Goal: Information Seeking & Learning: Learn about a topic

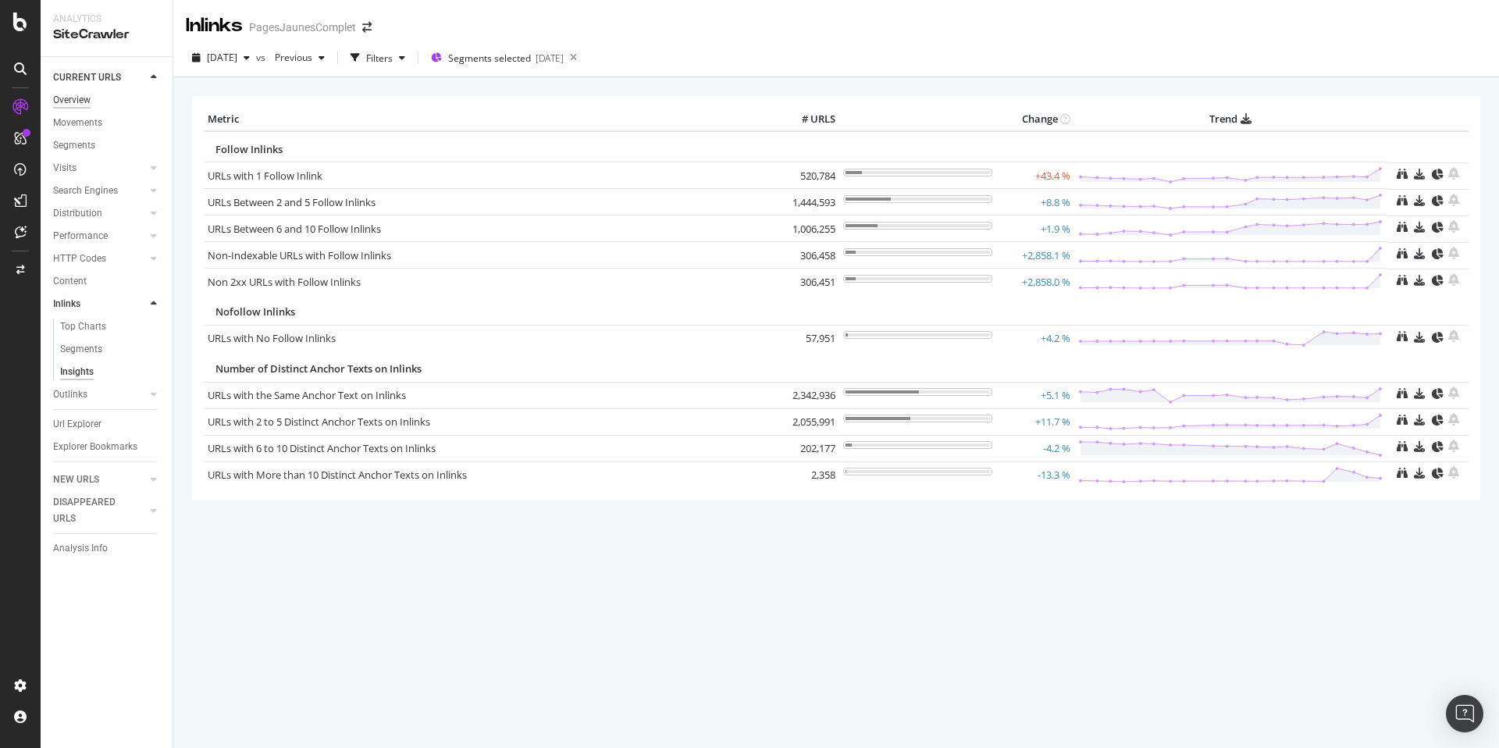
click at [74, 102] on div "Overview" at bounding box center [71, 100] width 37 height 16
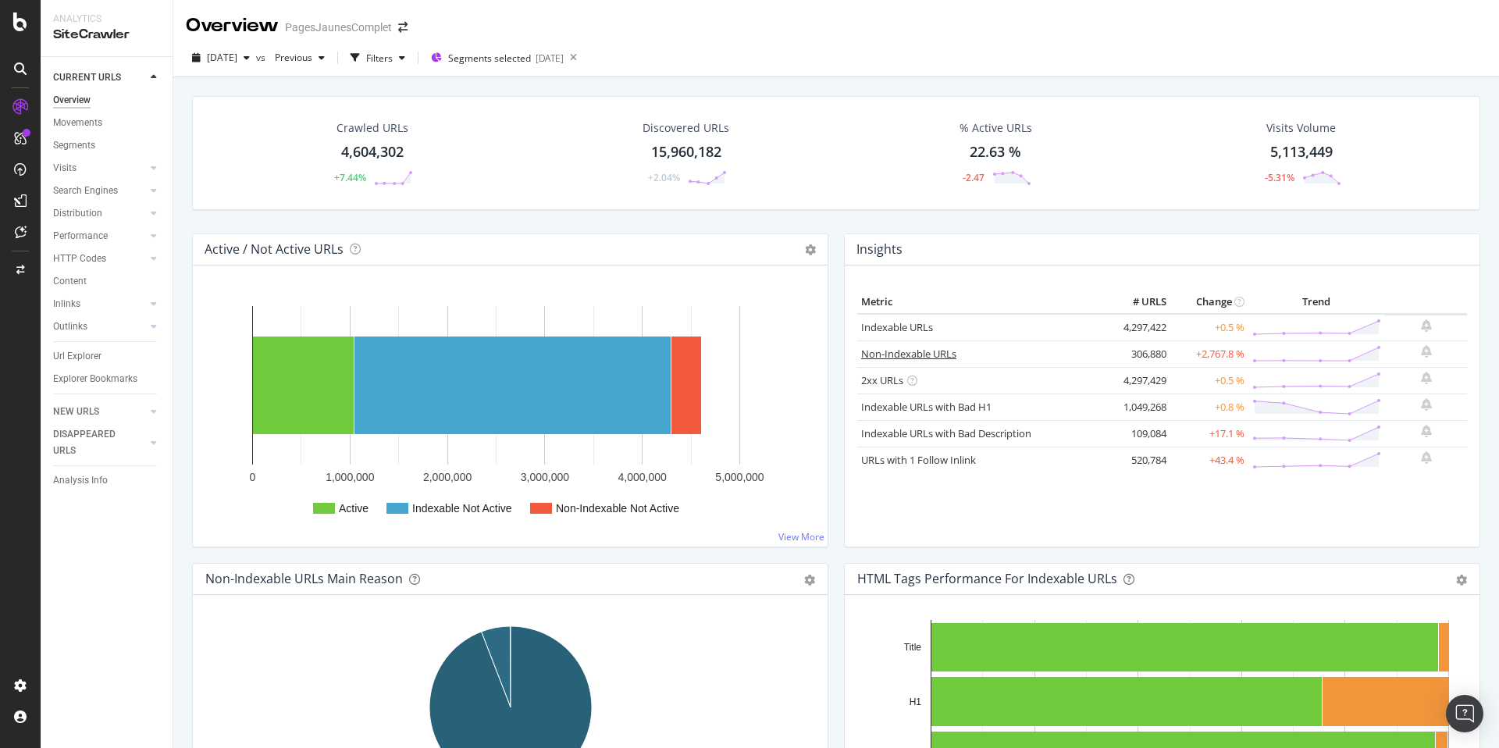
click at [929, 357] on link "Non-Indexable URLs" at bounding box center [908, 354] width 95 height 14
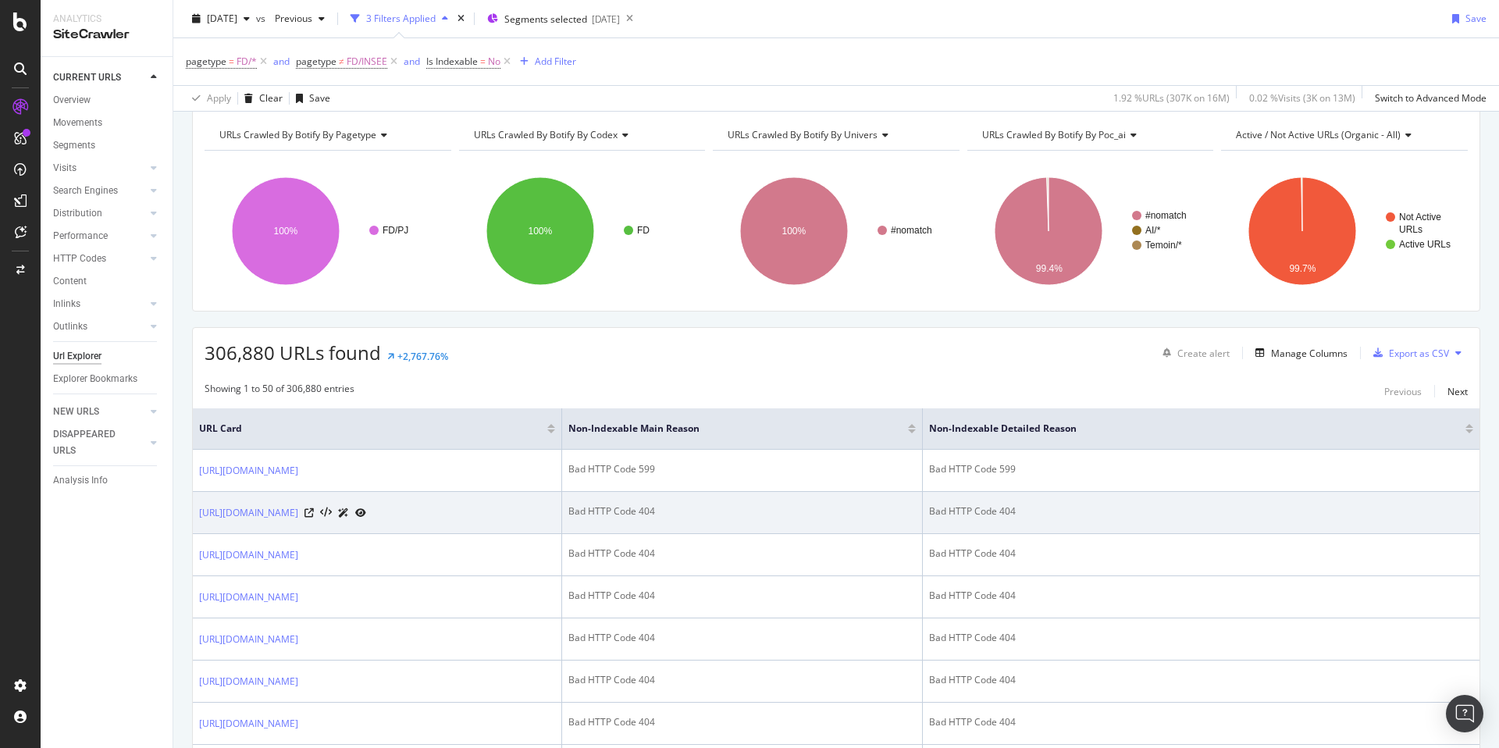
scroll to position [69, 0]
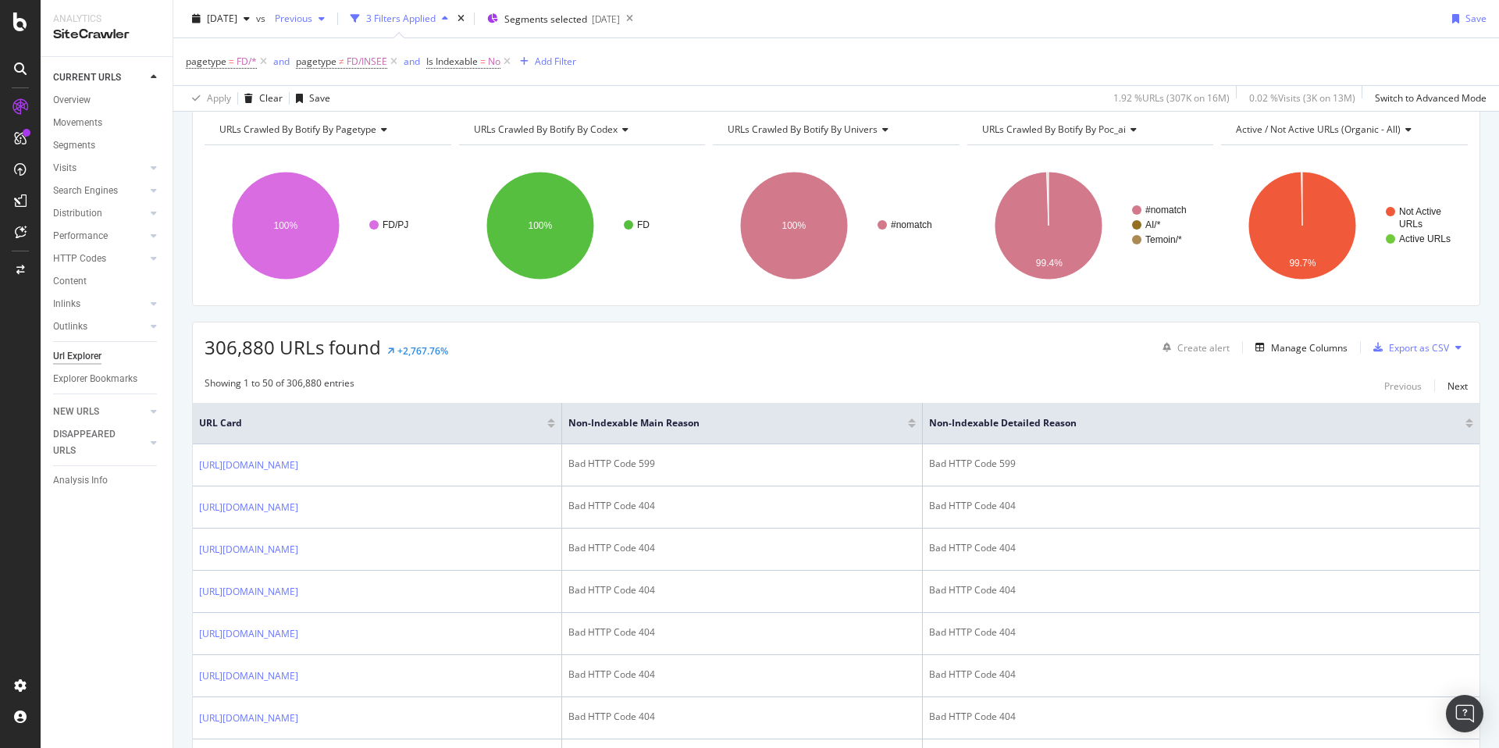
click at [312, 16] on span "Previous" at bounding box center [291, 18] width 44 height 13
click at [359, 128] on div "2025 Jun. 27th" at bounding box center [346, 133] width 78 height 14
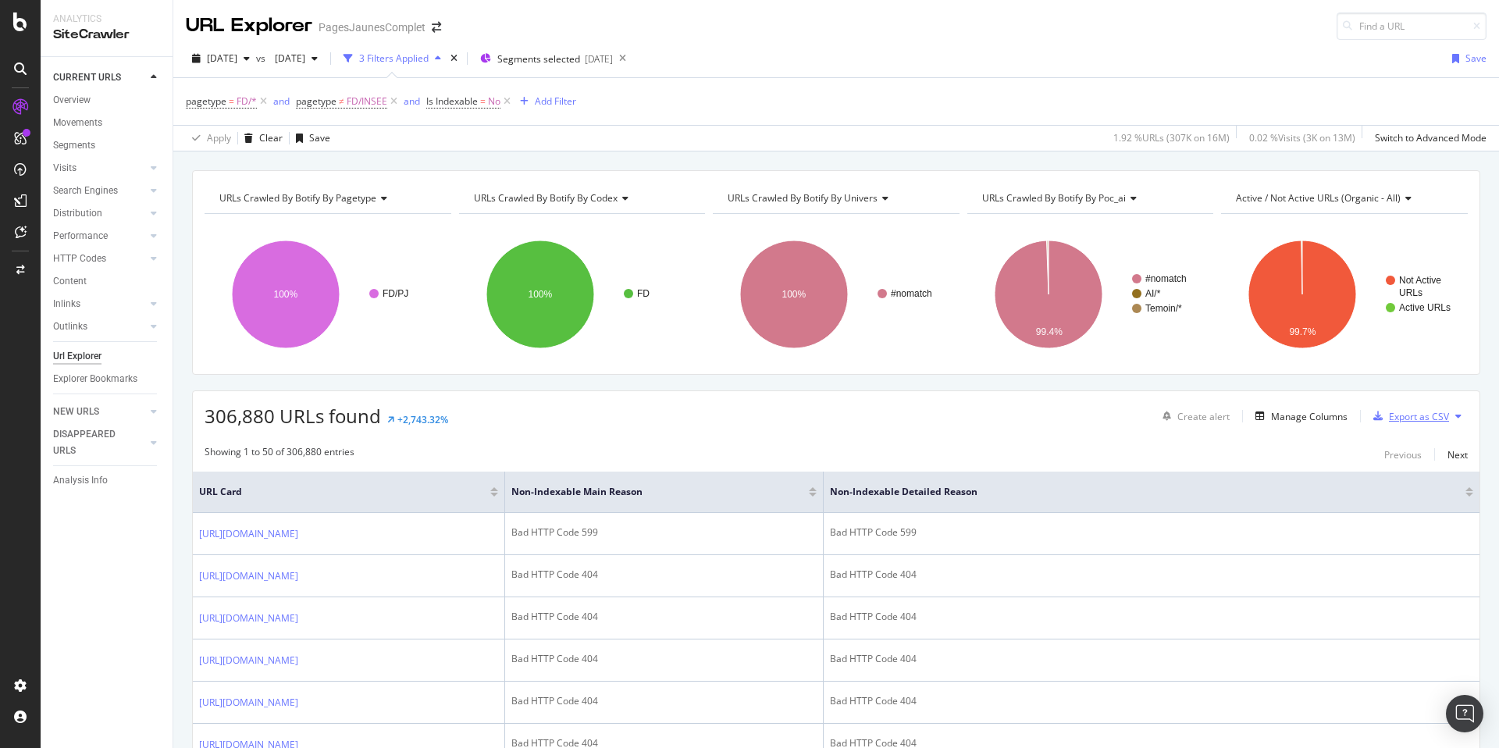
click at [1425, 418] on div "Export as CSV" at bounding box center [1419, 416] width 60 height 13
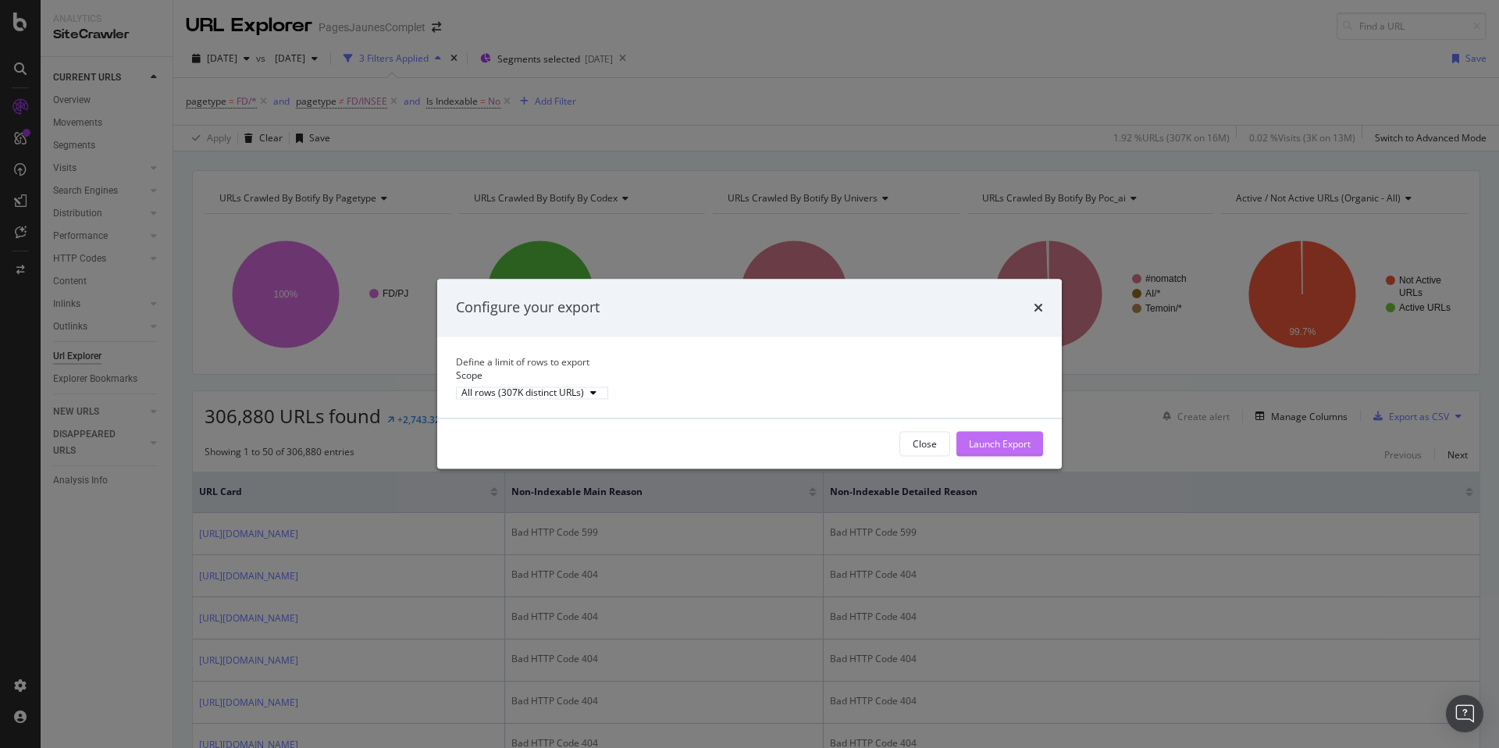
click at [1027, 450] on div "Launch Export" at bounding box center [1000, 443] width 62 height 13
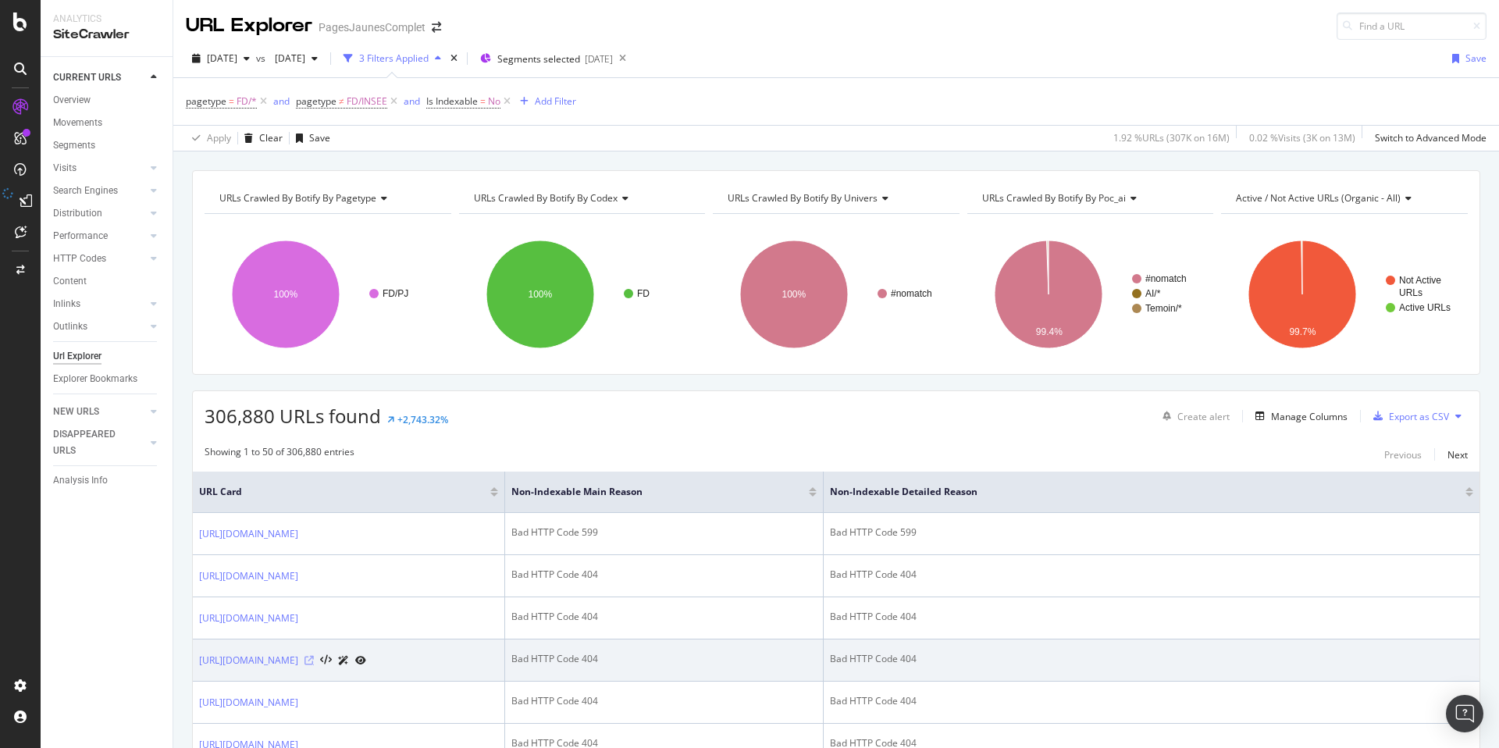
click at [314, 661] on icon at bounding box center [308, 660] width 9 height 9
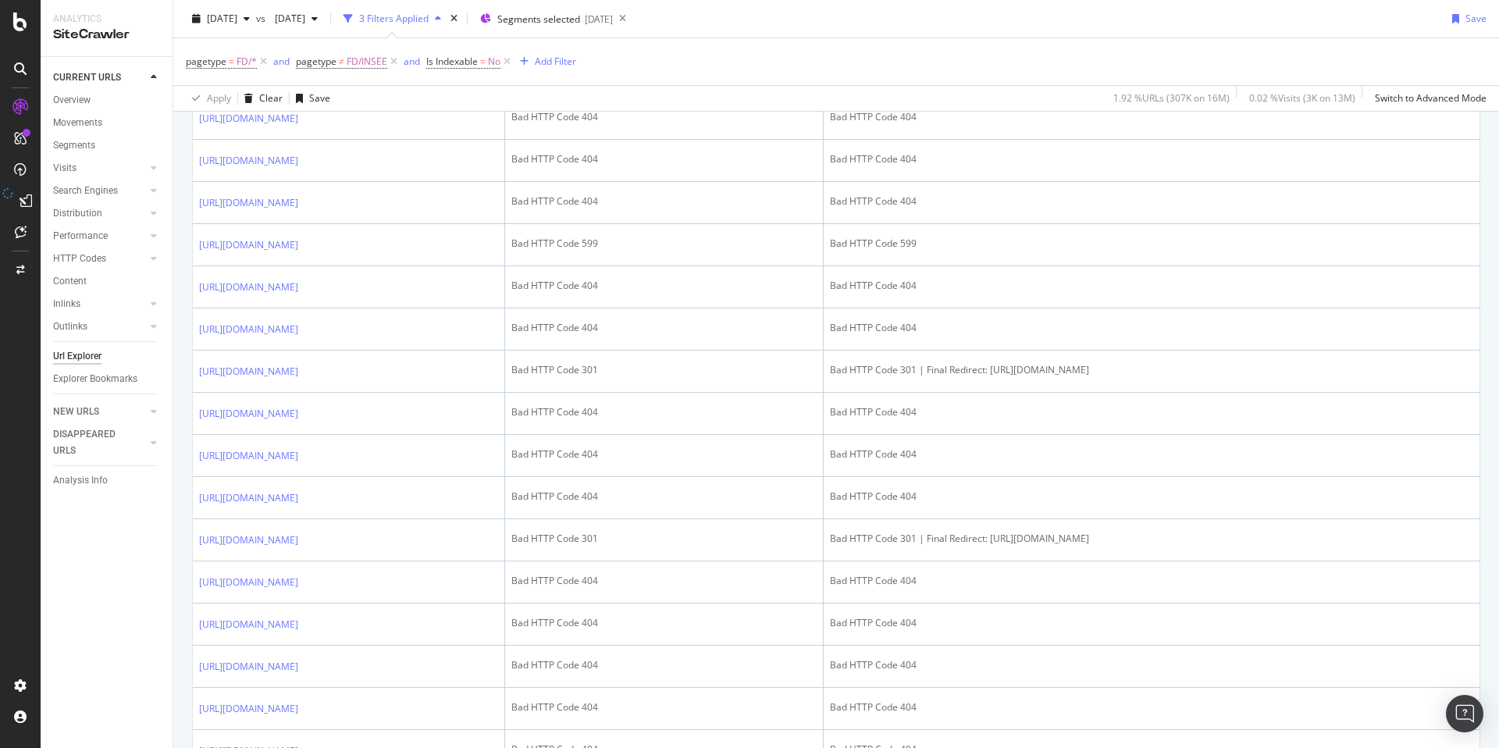
scroll to position [1339, 0]
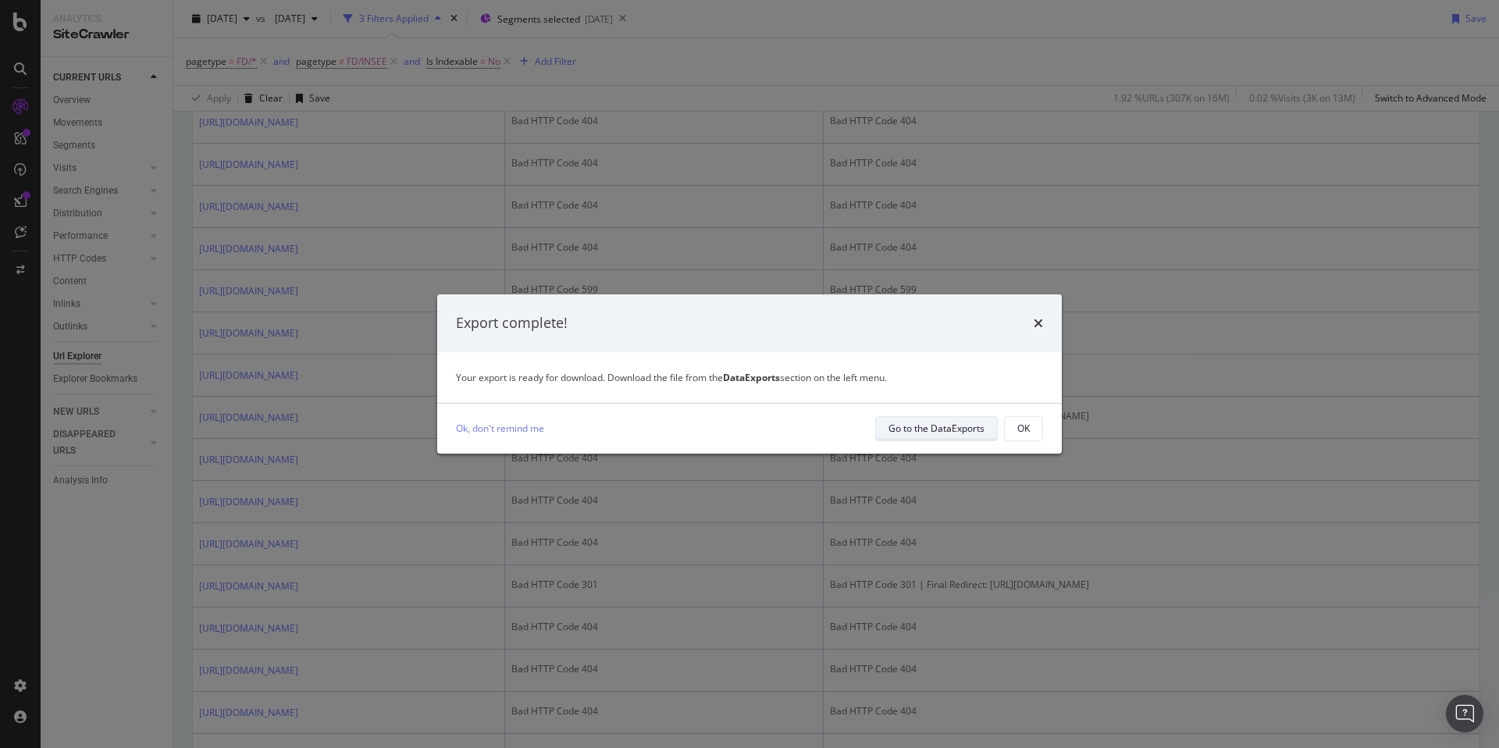
click at [901, 429] on div "Go to the DataExports" at bounding box center [936, 428] width 96 height 13
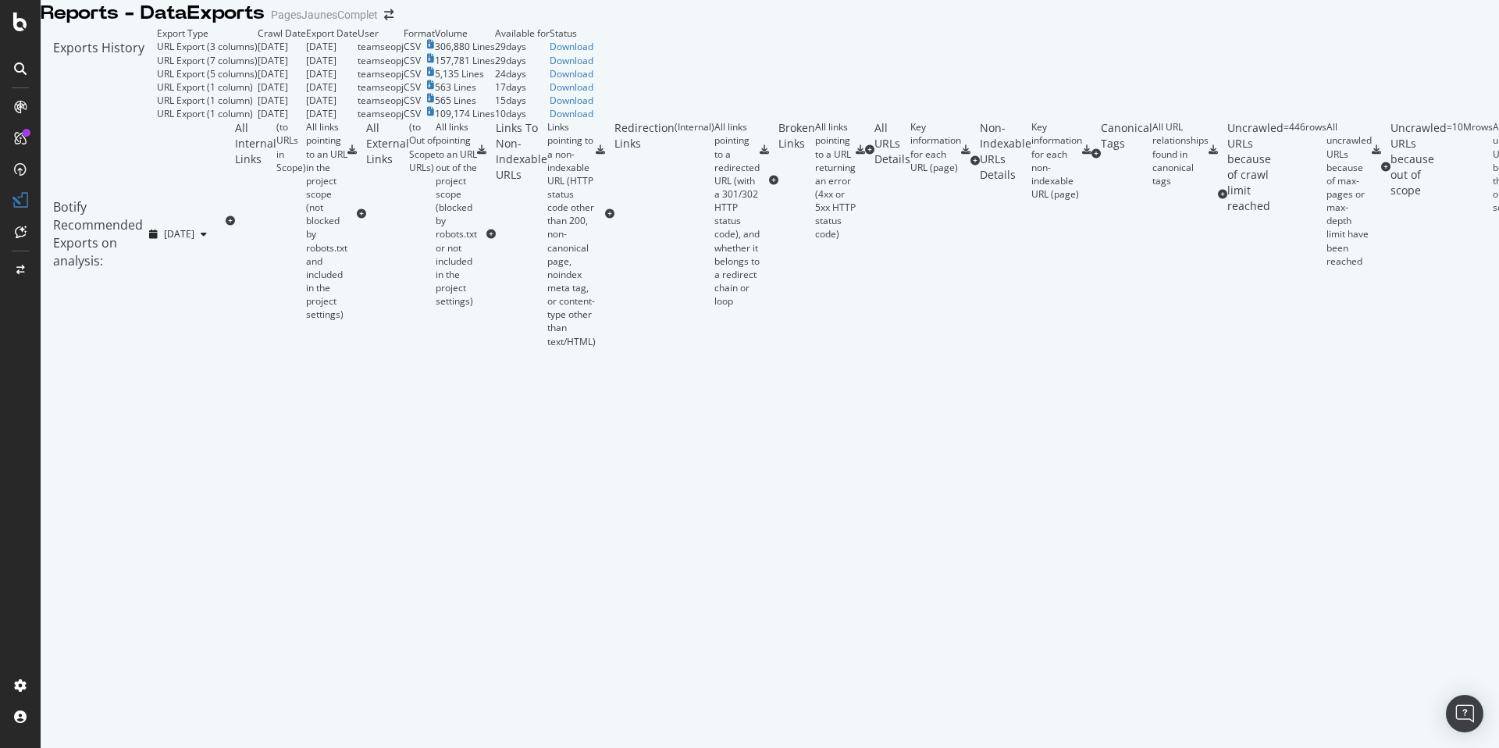
scroll to position [4, 0]
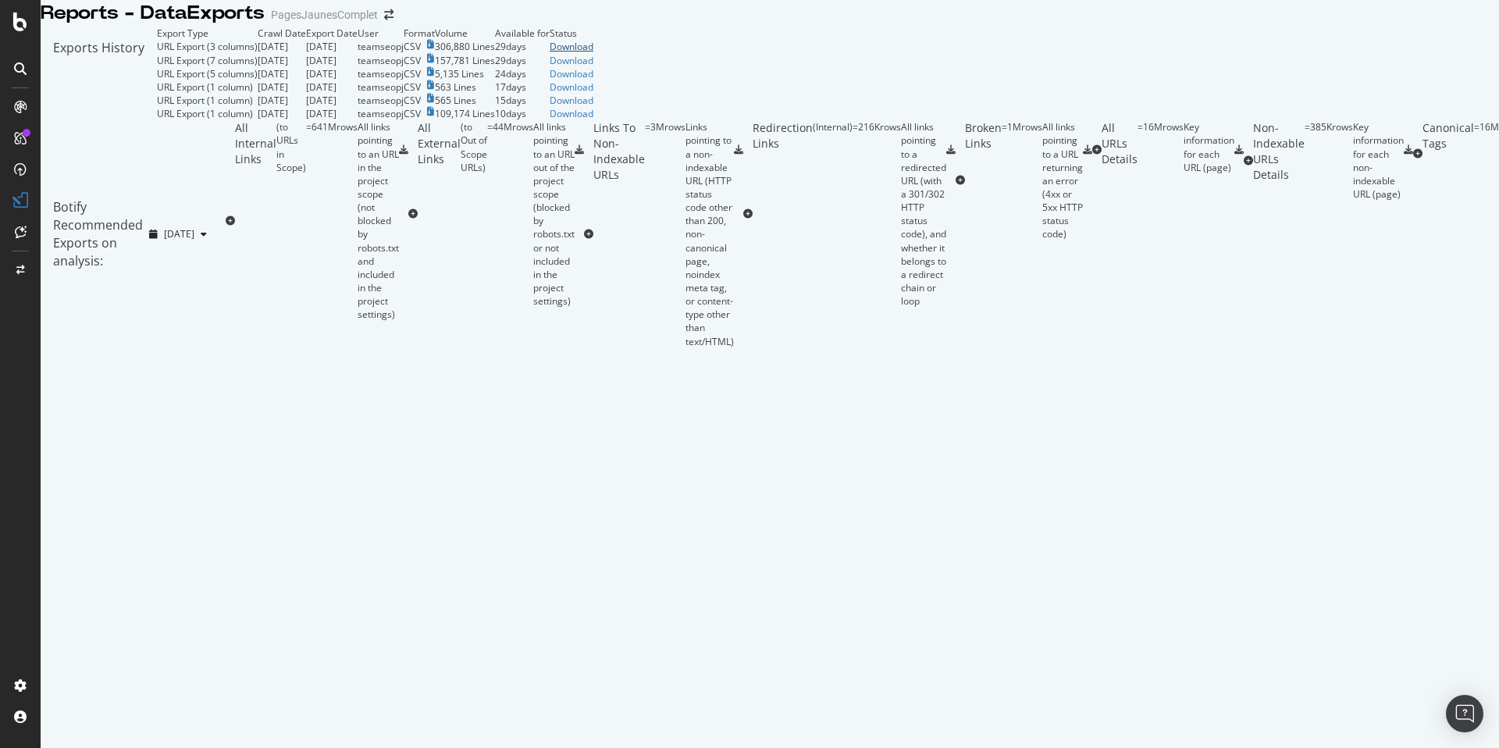
click at [593, 53] on div "Download" at bounding box center [572, 46] width 44 height 13
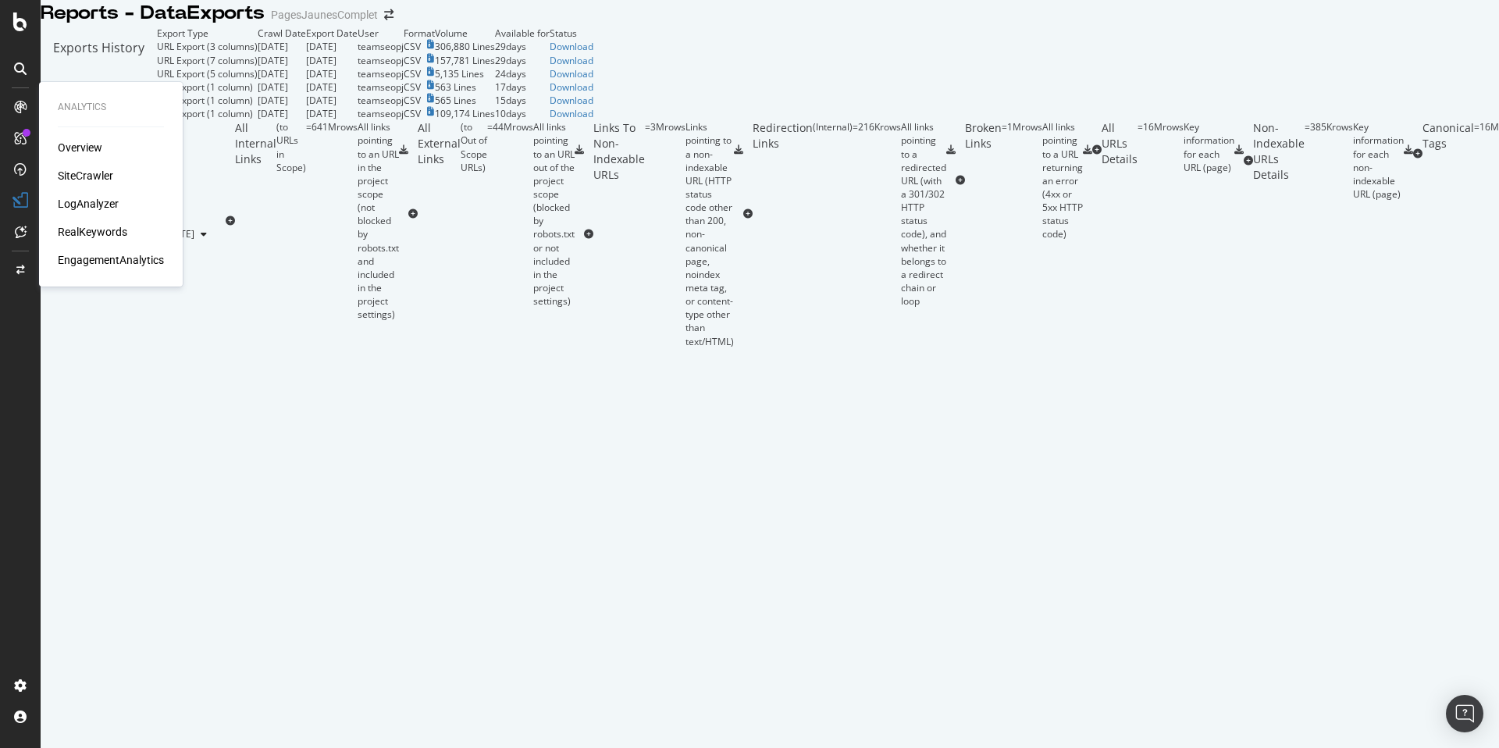
click at [79, 171] on div "SiteCrawler" at bounding box center [85, 176] width 55 height 16
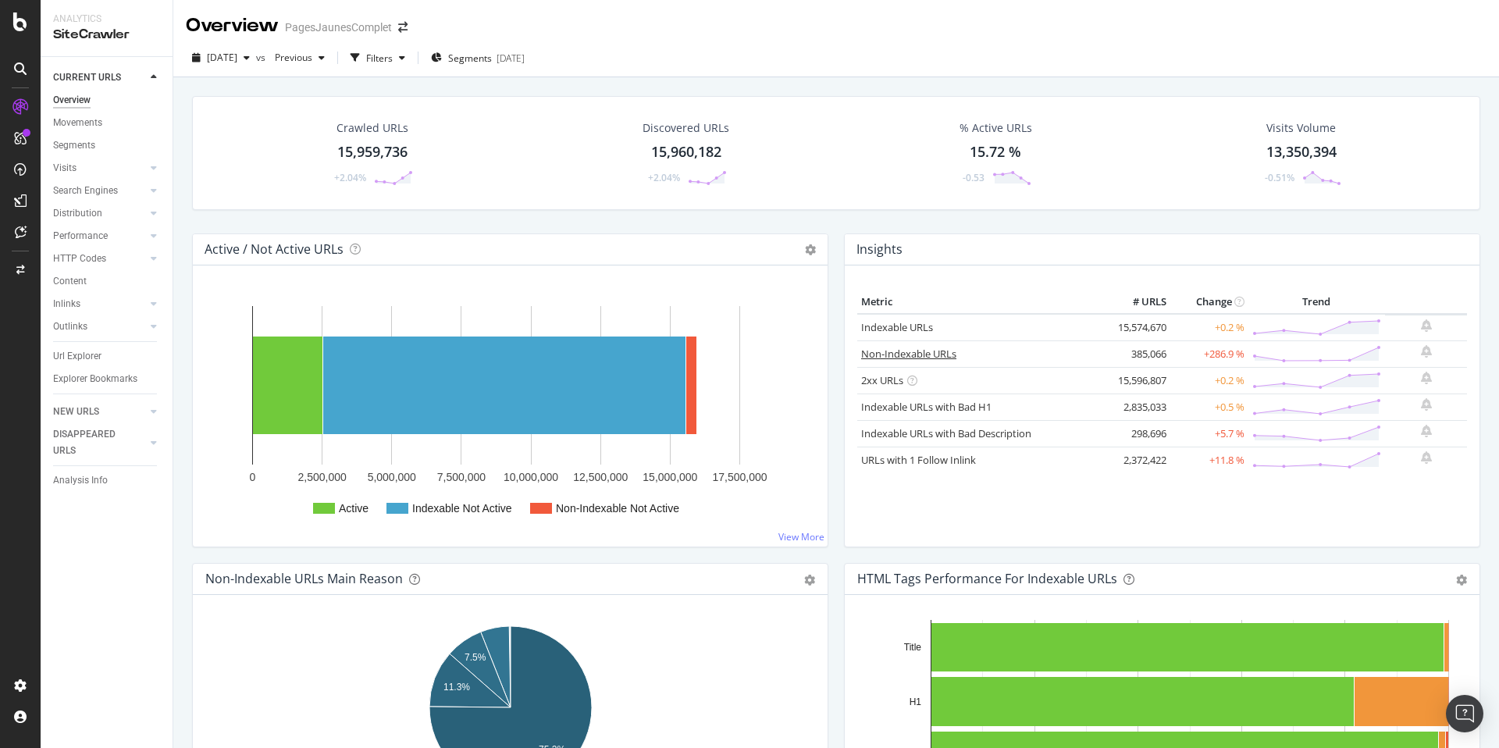
click at [920, 354] on link "Non-Indexable URLs" at bounding box center [908, 354] width 95 height 14
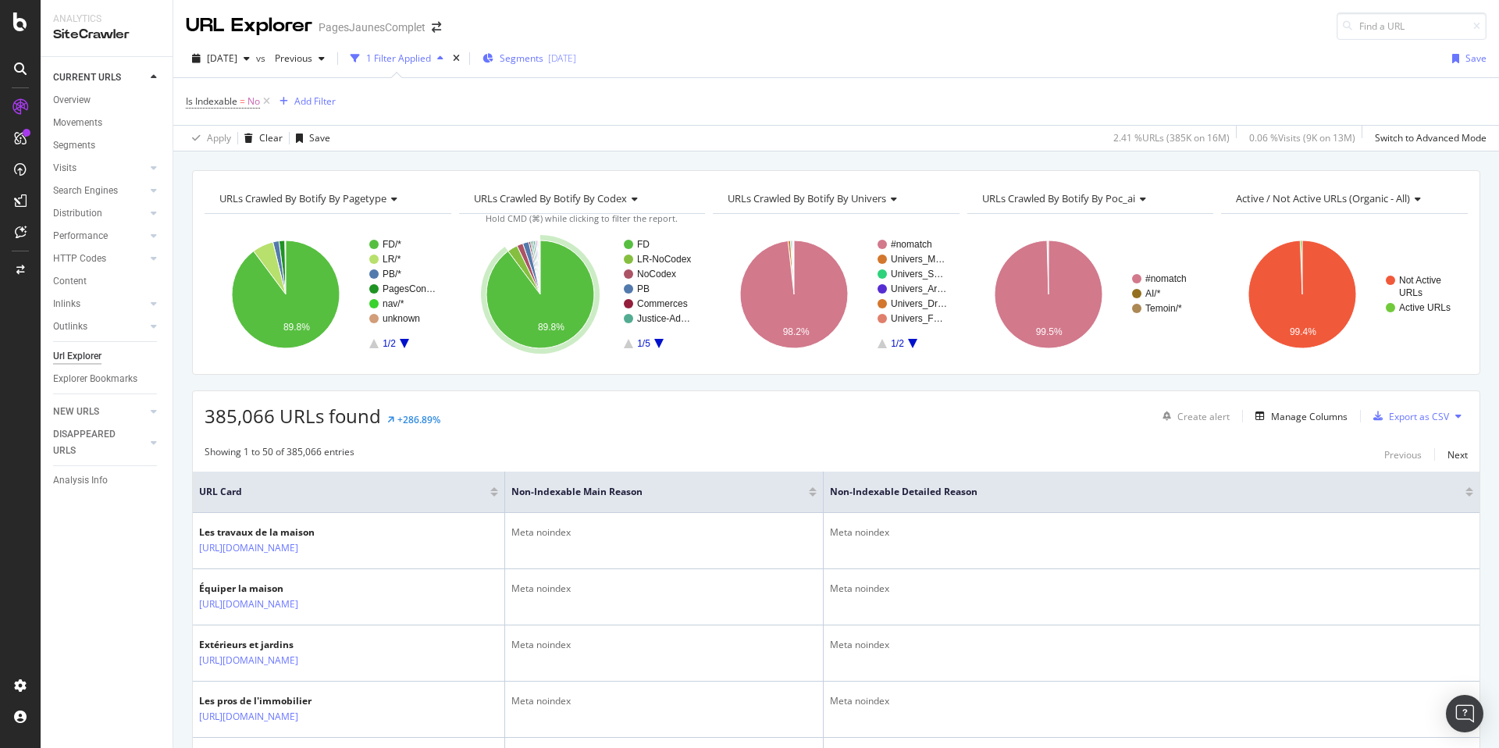
click at [576, 61] on div "Segments 2024-02-26" at bounding box center [529, 58] width 94 height 13
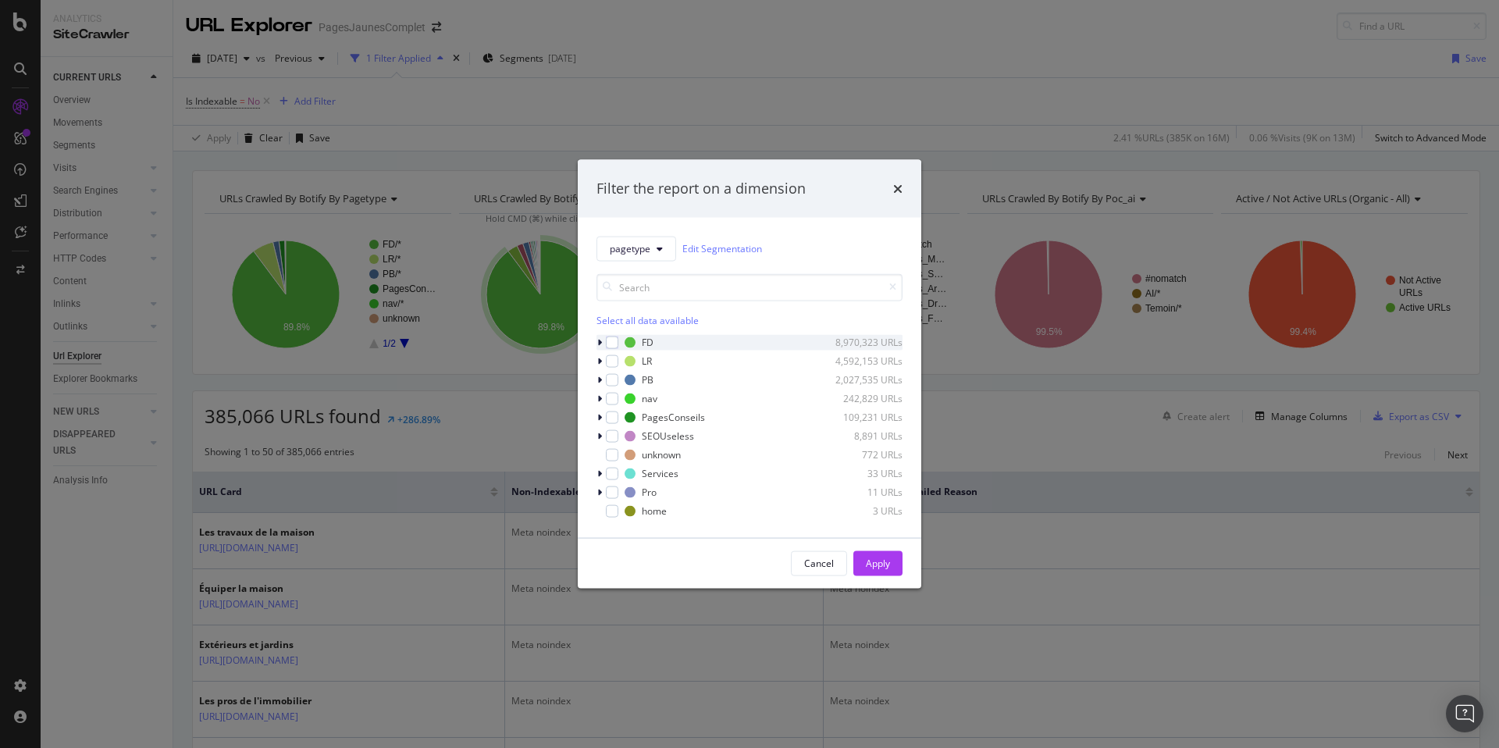
click at [597, 339] on icon "modal" at bounding box center [599, 341] width 5 height 9
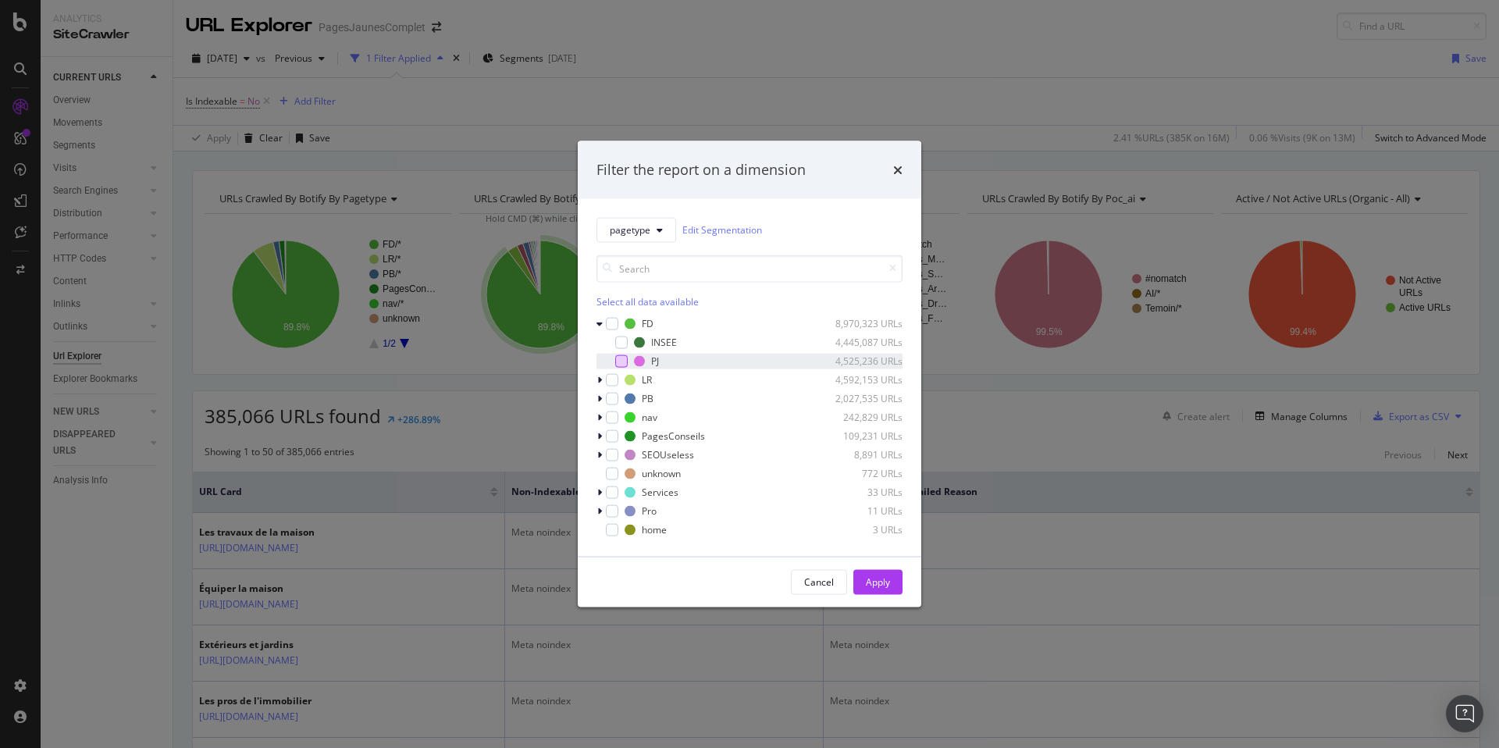
click at [621, 361] on div "modal" at bounding box center [621, 360] width 12 height 12
click at [885, 584] on div "Apply" at bounding box center [878, 581] width 24 height 13
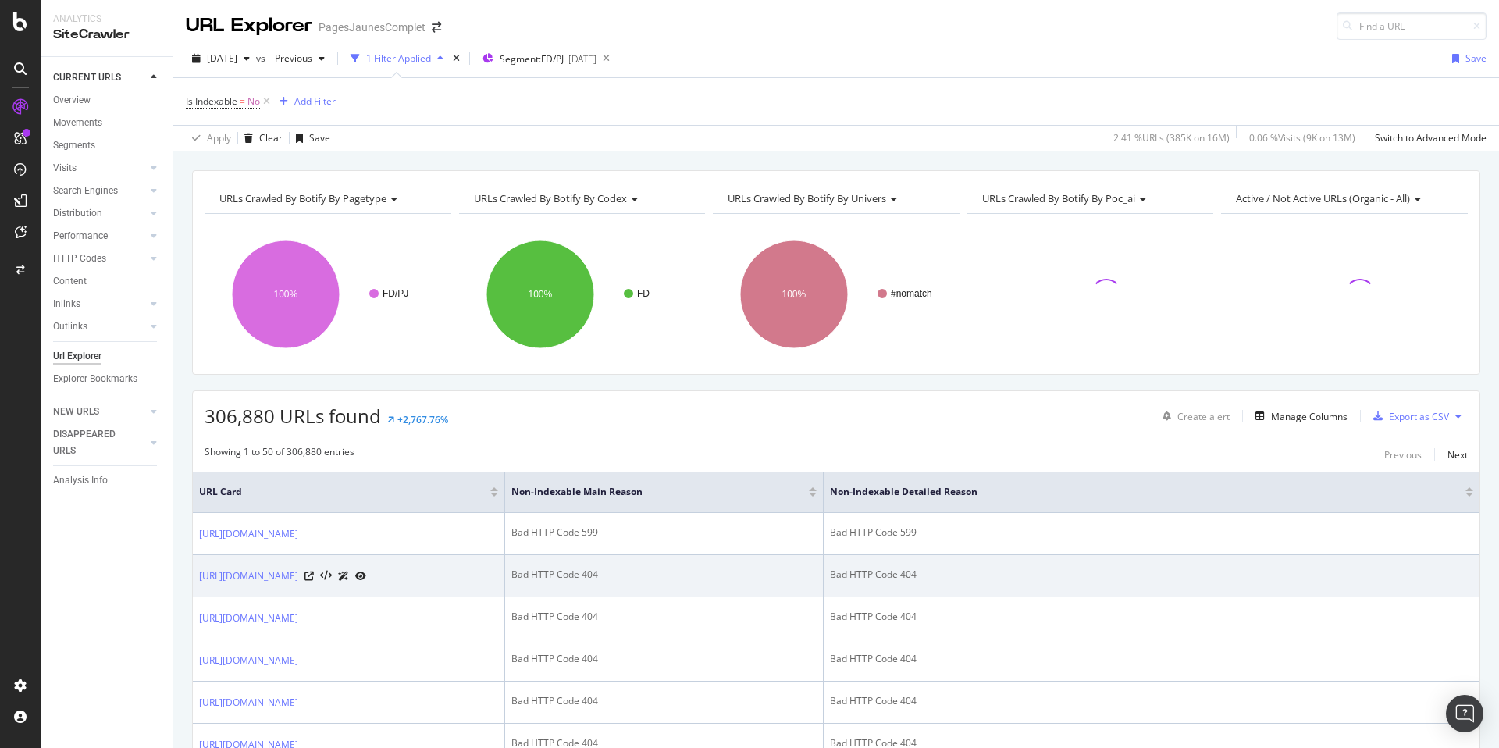
drag, startPoint x: 389, startPoint y: 582, endPoint x: 351, endPoint y: 587, distance: 38.6
click at [344, 579] on div "https://www.pagesjaunes.fr/pros/53325287" at bounding box center [282, 576] width 167 height 16
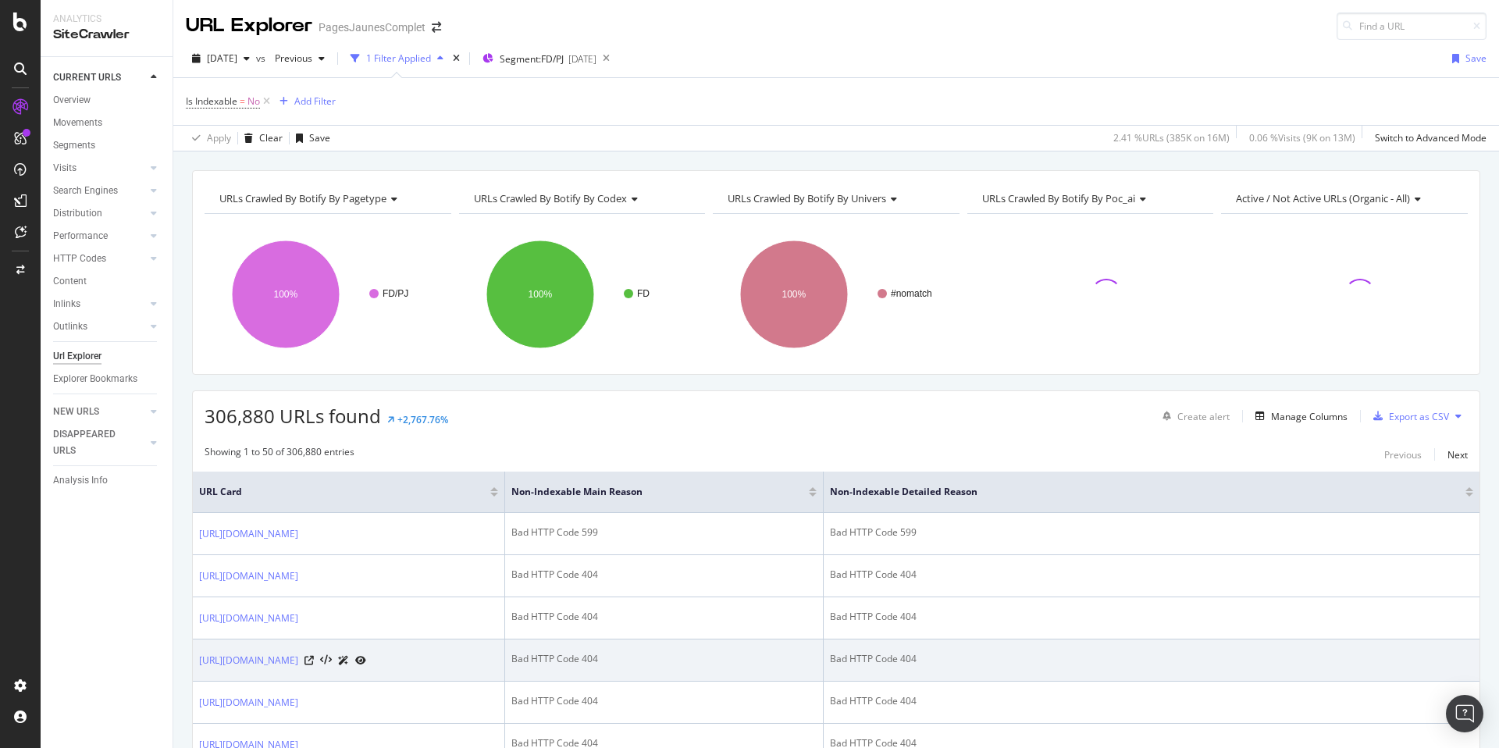
copy link "53325287"
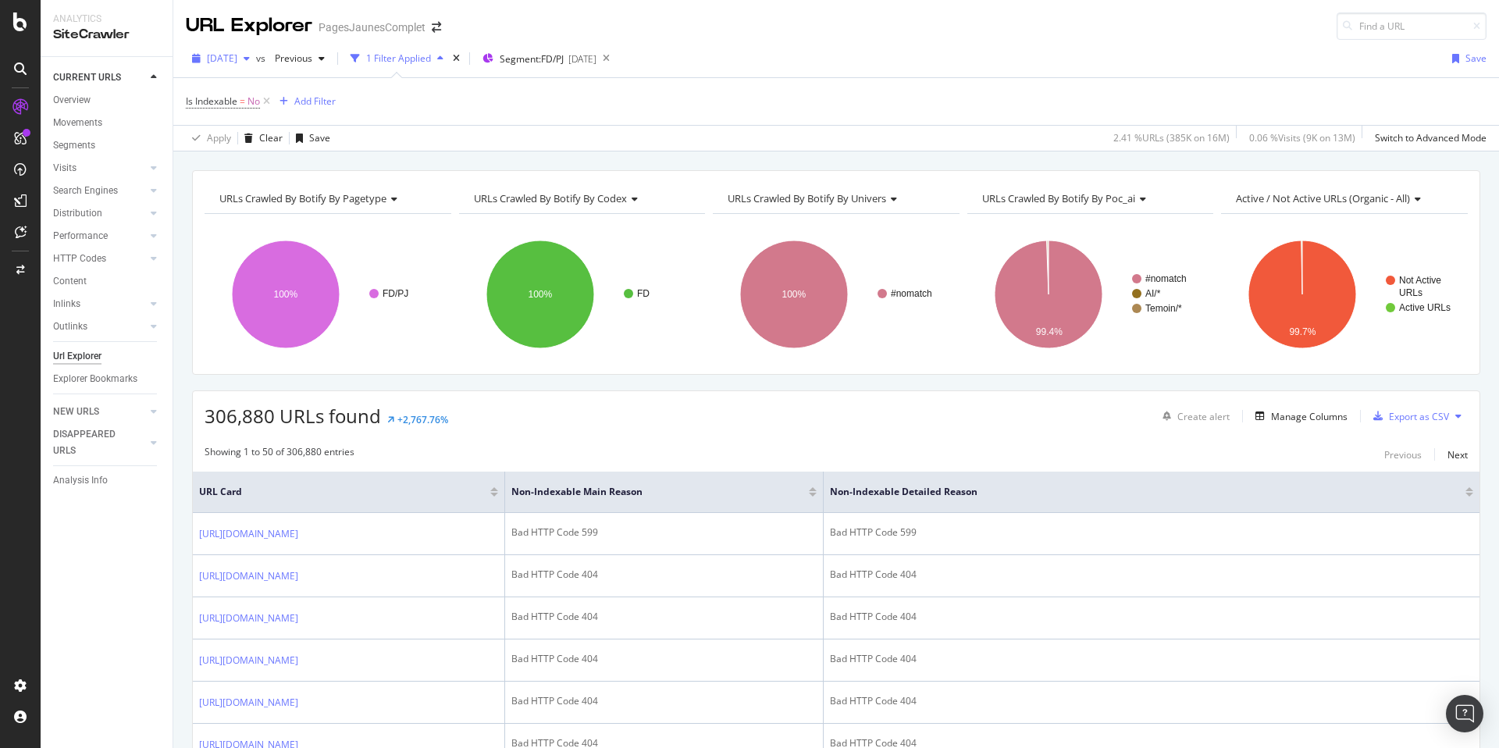
click at [237, 55] on span "[DATE]" at bounding box center [222, 58] width 30 height 13
click at [266, 149] on div "2025 Jul. 25th" at bounding box center [247, 144] width 78 height 14
click at [76, 355] on div "Url Explorer" at bounding box center [77, 356] width 48 height 16
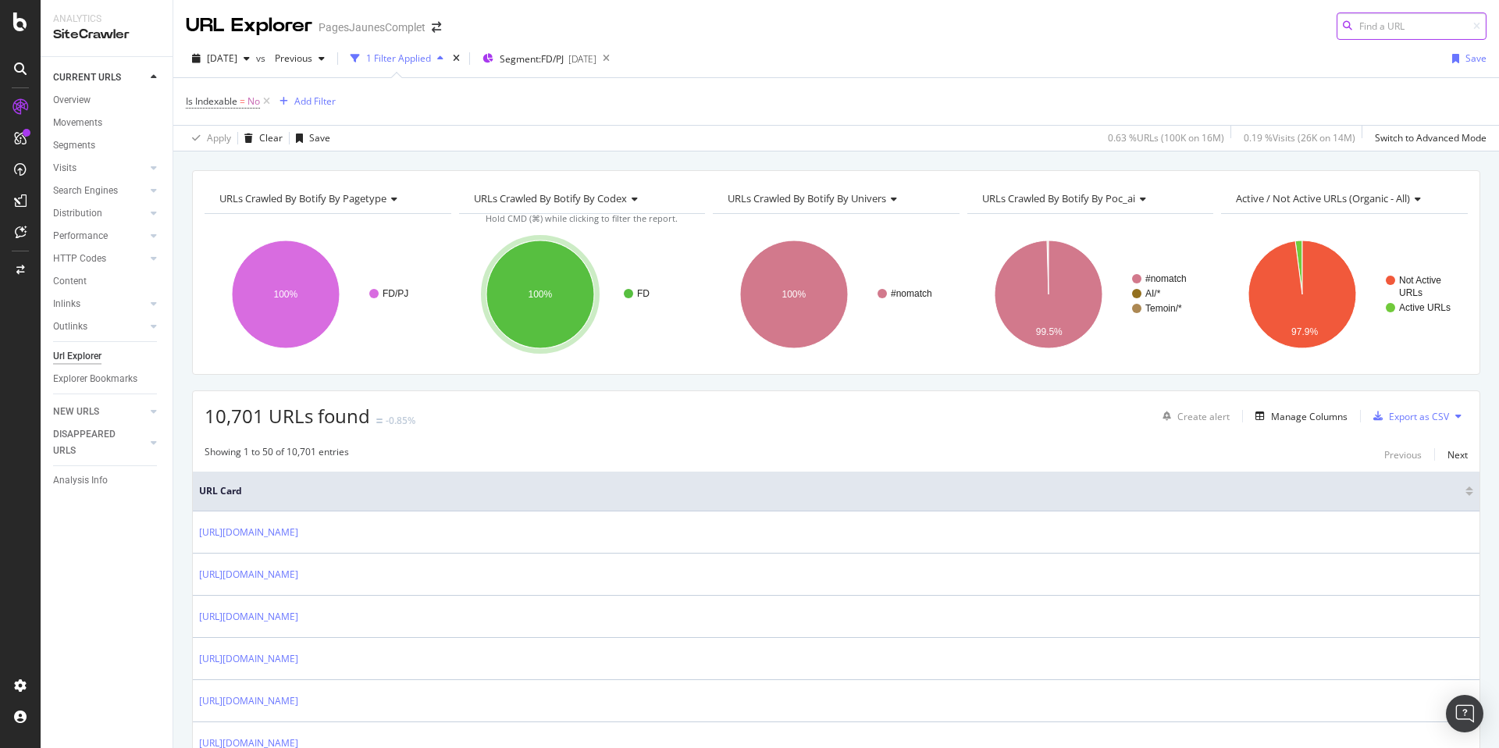
click at [1425, 34] on input at bounding box center [1411, 25] width 150 height 27
paste input "53325287"
type input "53325287"
click at [383, 126] on div "Apply Clear Save 0.63 % URLs ( 100K on 16M ) 0.19 % Visits ( 26K on 14M ) Switc…" at bounding box center [836, 138] width 1326 height 26
drag, startPoint x: 269, startPoint y: 105, endPoint x: 69, endPoint y: 91, distance: 200.3
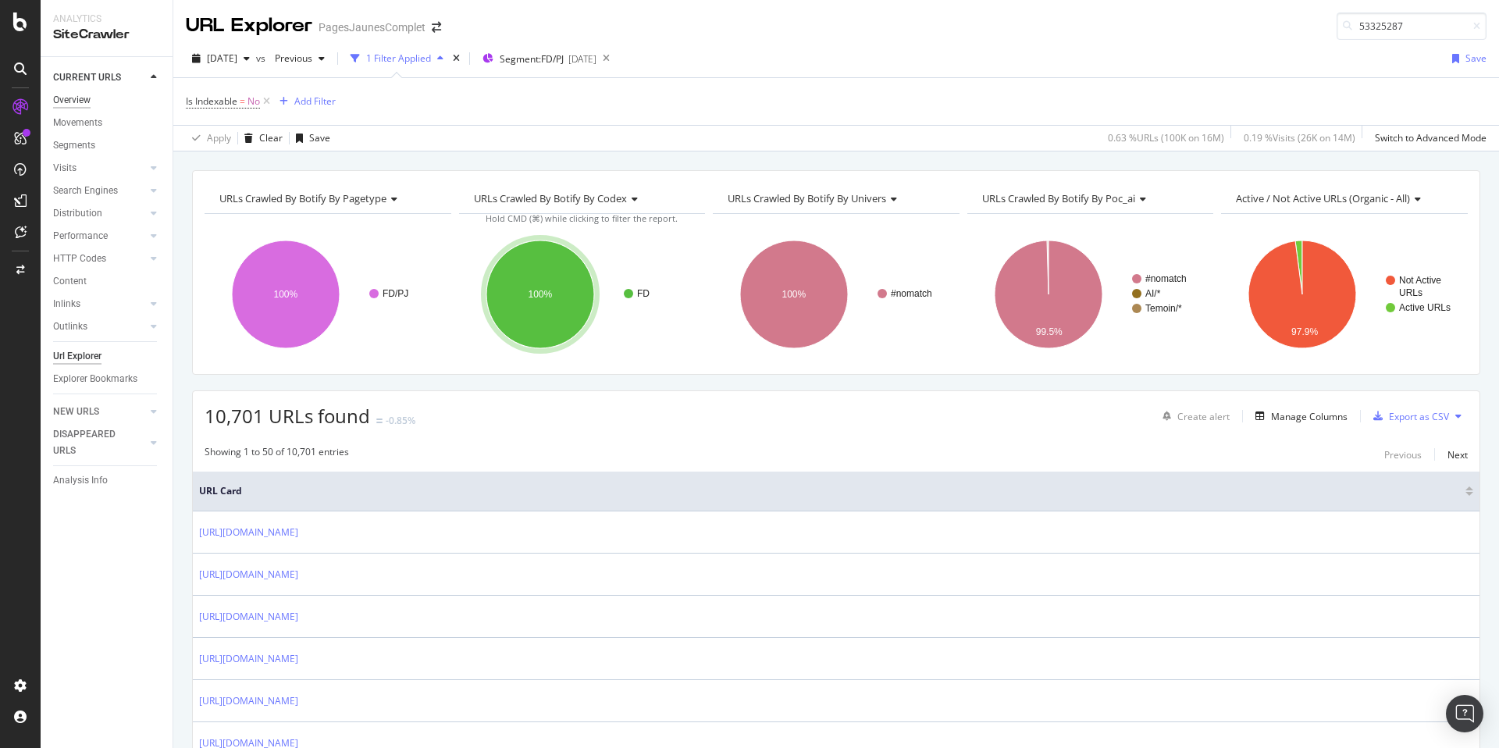
click at [269, 105] on icon at bounding box center [266, 102] width 13 height 16
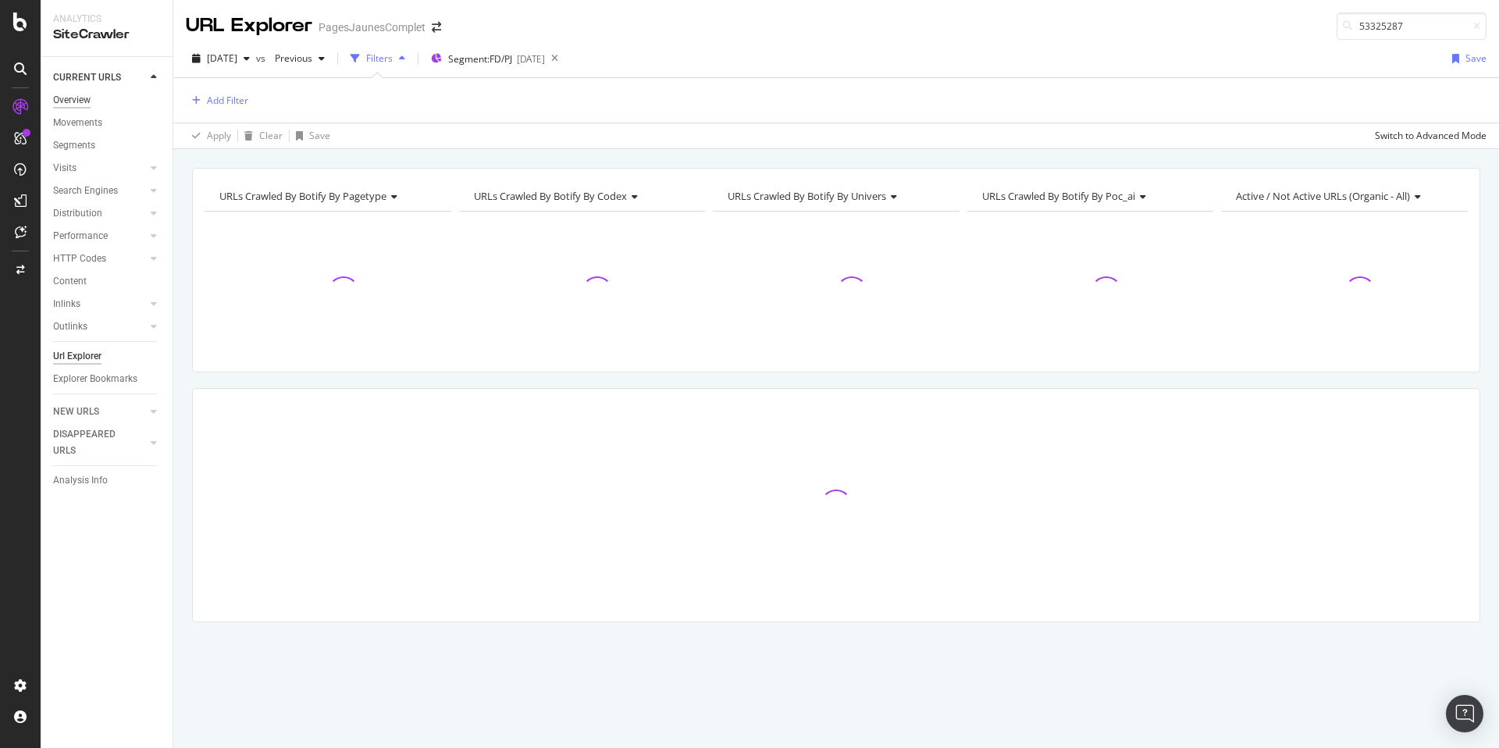
click at [66, 96] on div "Overview" at bounding box center [71, 100] width 37 height 16
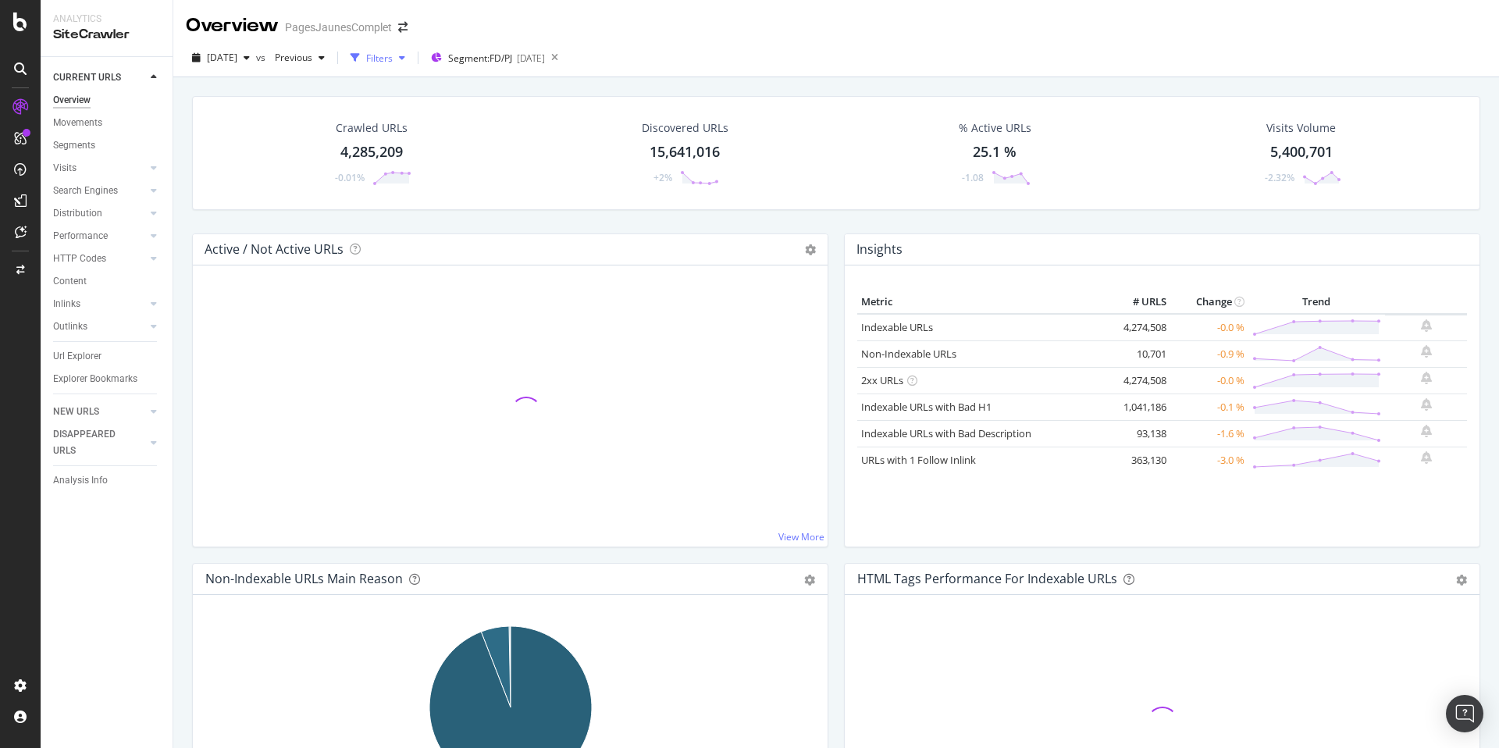
click at [411, 60] on div "button" at bounding box center [402, 57] width 19 height 9
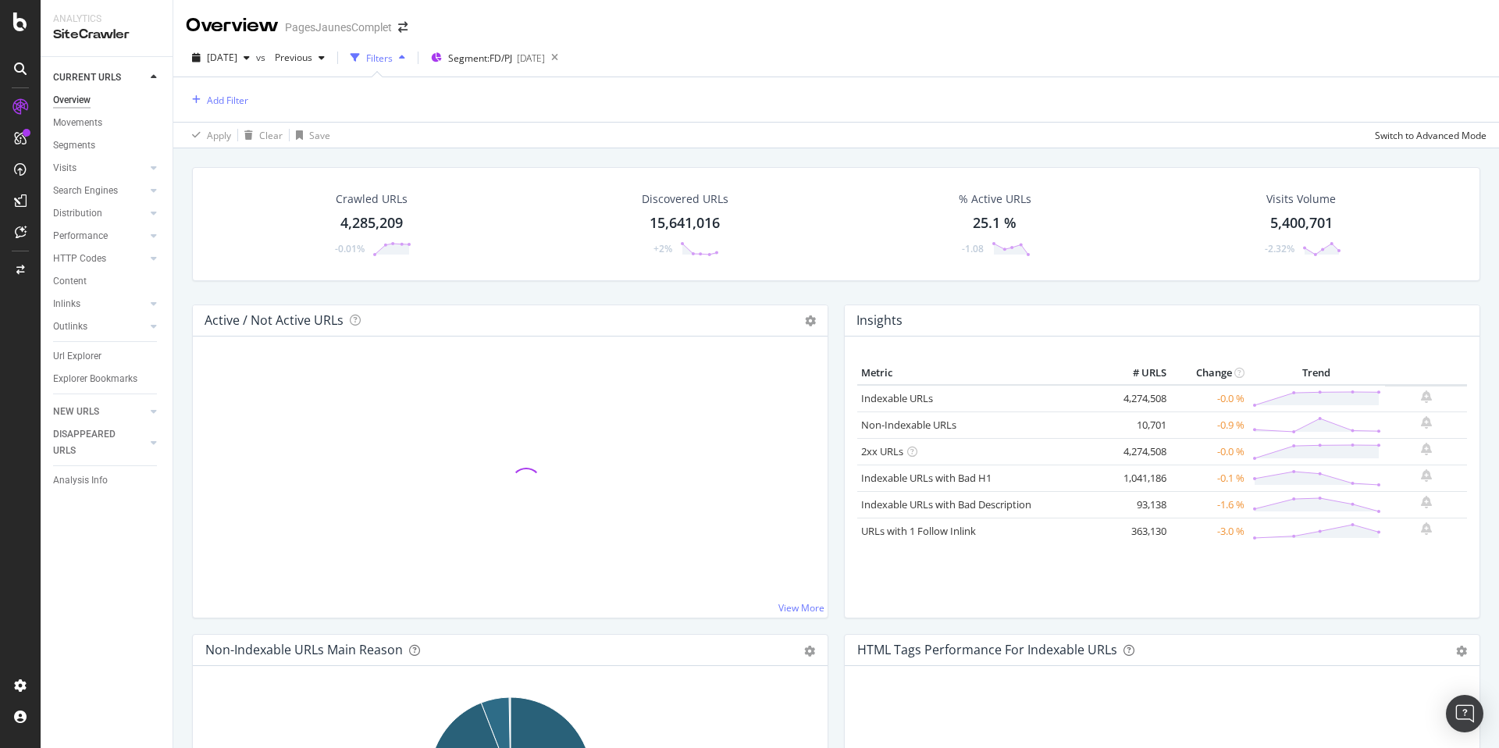
click at [411, 60] on div "button" at bounding box center [402, 57] width 19 height 9
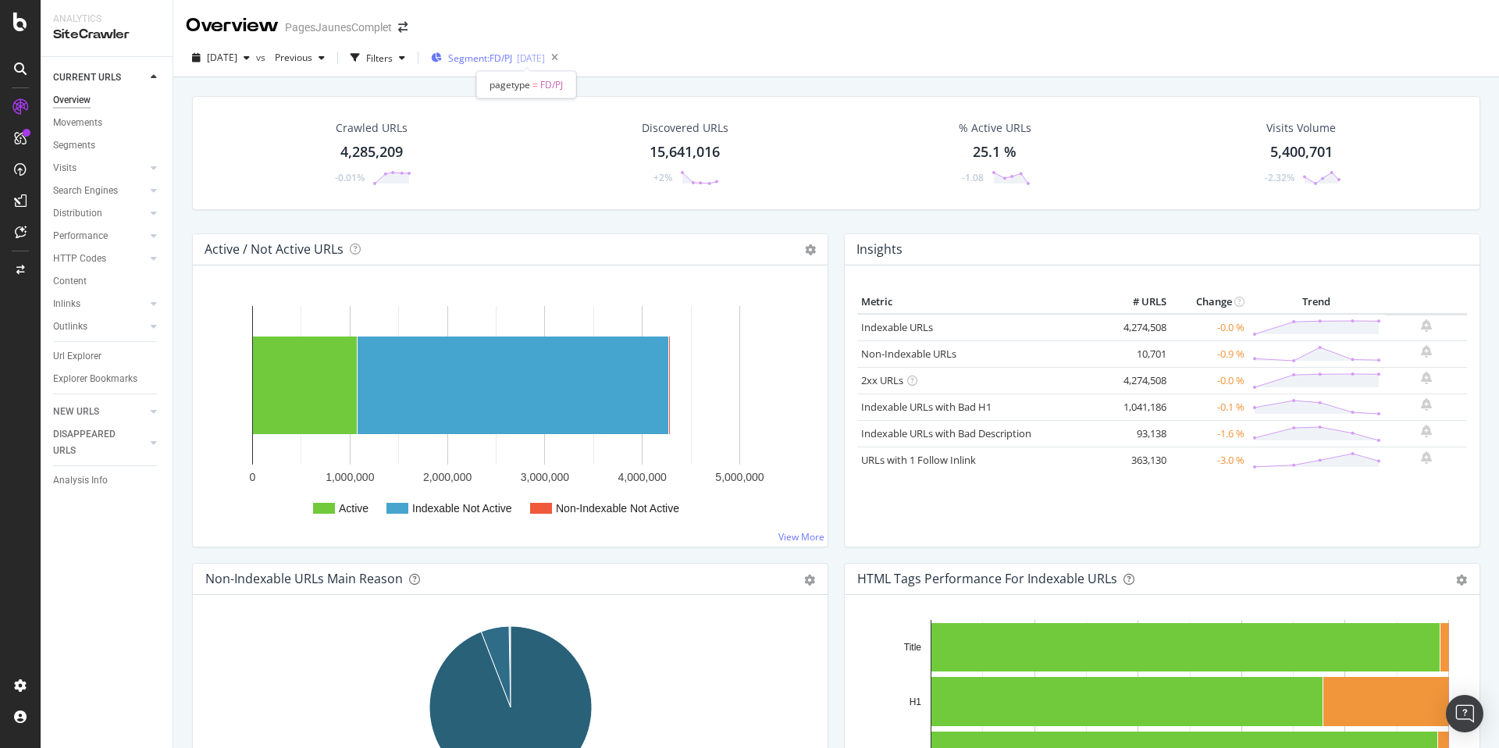
click at [512, 58] on span "Segment: FD/PJ" at bounding box center [480, 58] width 64 height 13
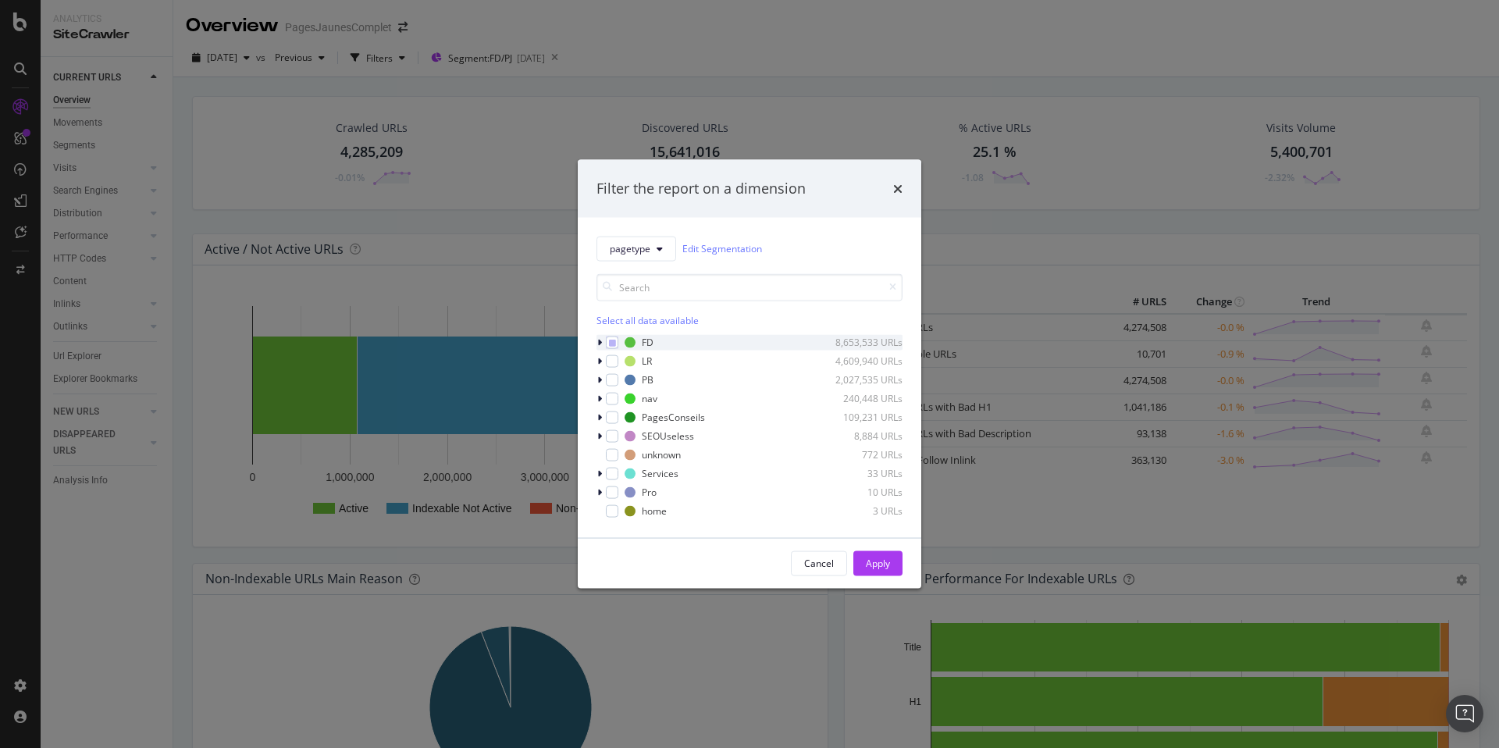
click at [597, 343] on icon "modal" at bounding box center [599, 341] width 5 height 9
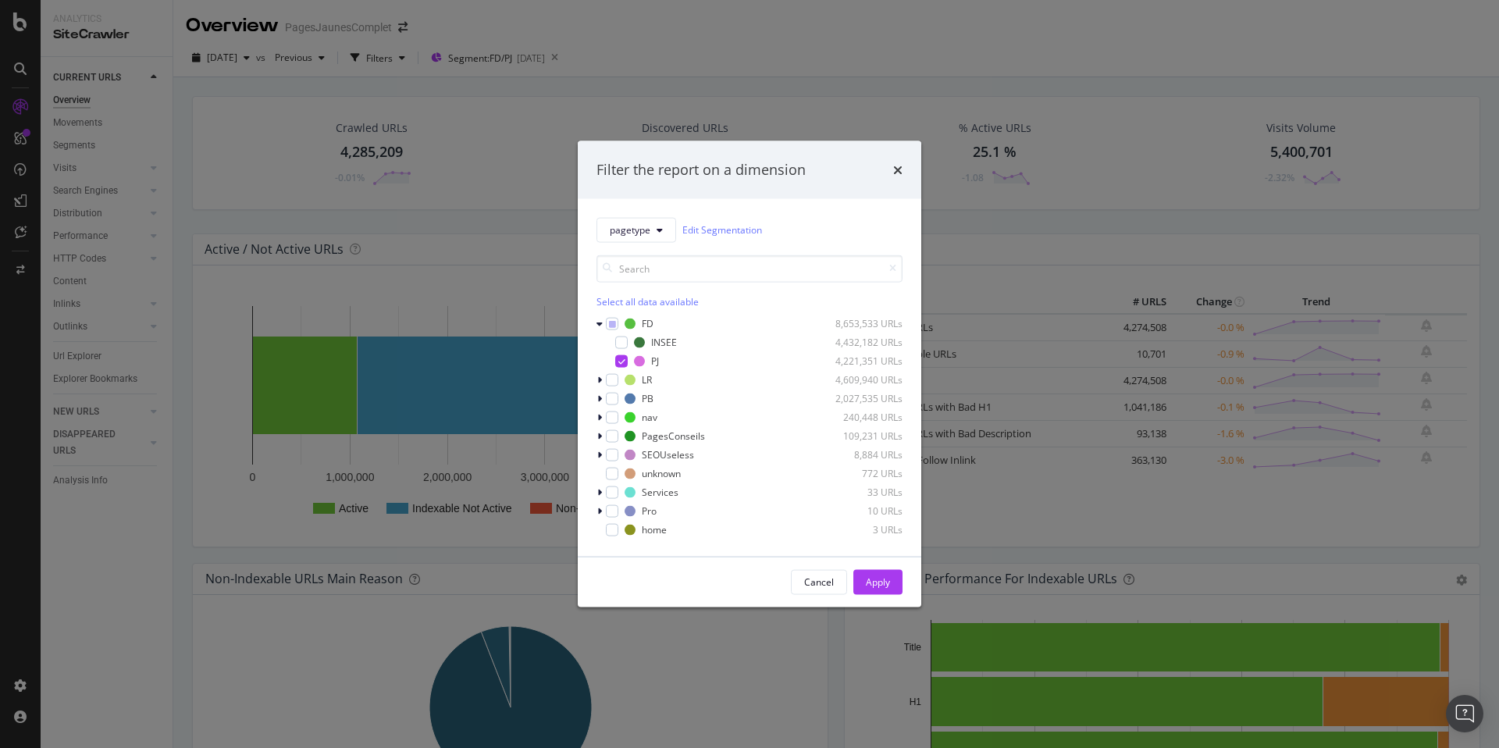
click at [544, 166] on div "Filter the report on a dimension pagetype Edit Segmentation Select all data ava…" at bounding box center [749, 374] width 1499 height 748
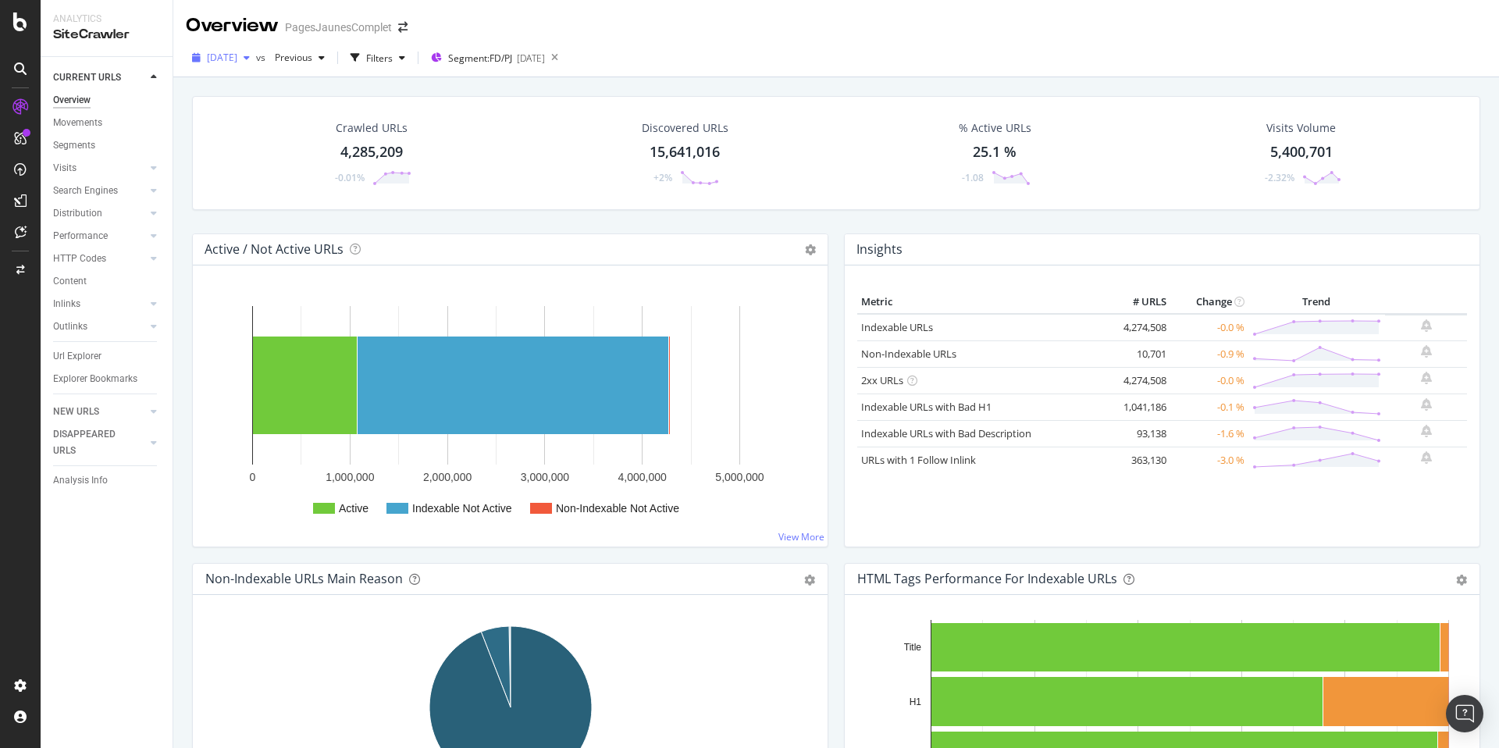
click at [256, 58] on div "button" at bounding box center [246, 57] width 19 height 9
click at [262, 117] on div "[DATE]" at bounding box center [247, 114] width 78 height 14
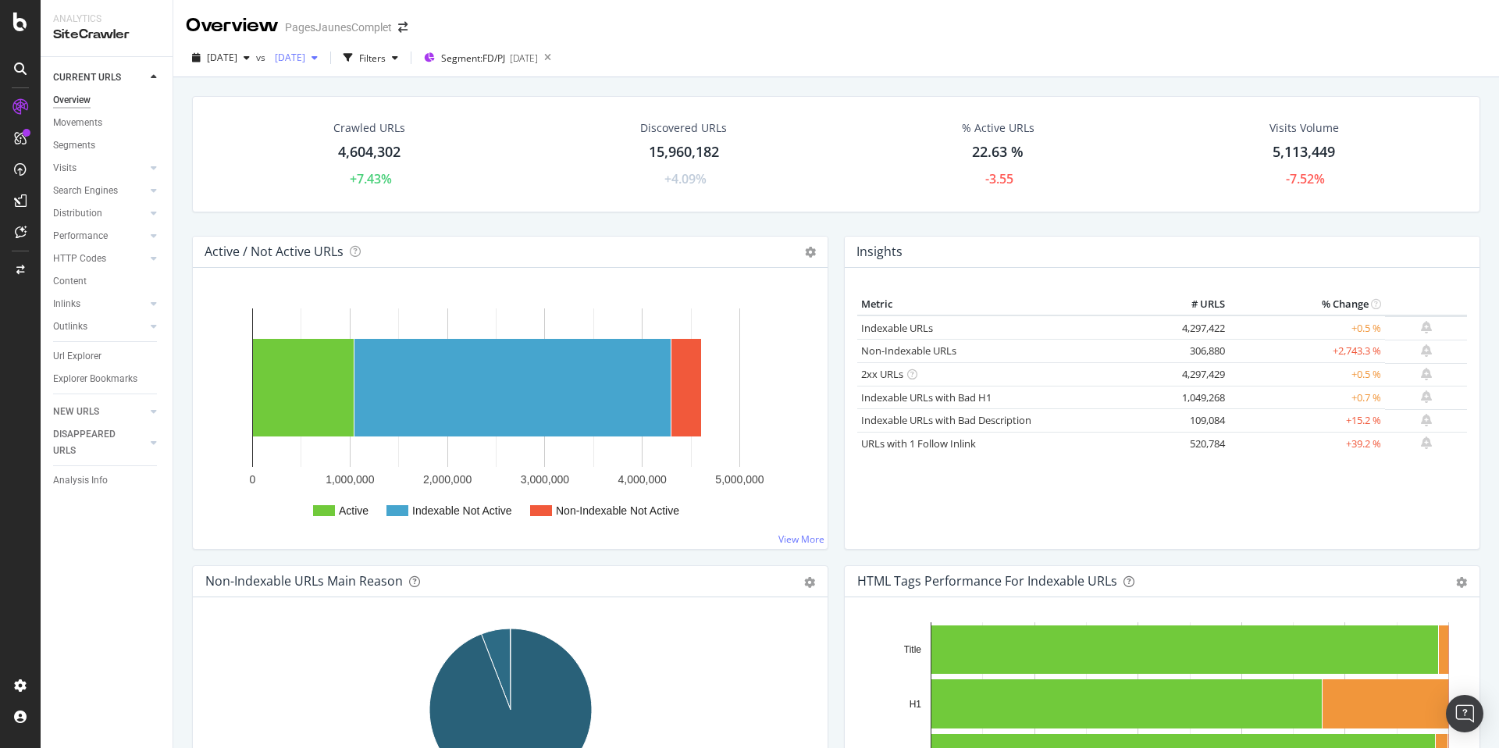
click at [318, 60] on icon "button" at bounding box center [314, 57] width 6 height 9
click at [358, 148] on div "2025 Jul. 25th" at bounding box center [346, 143] width 78 height 14
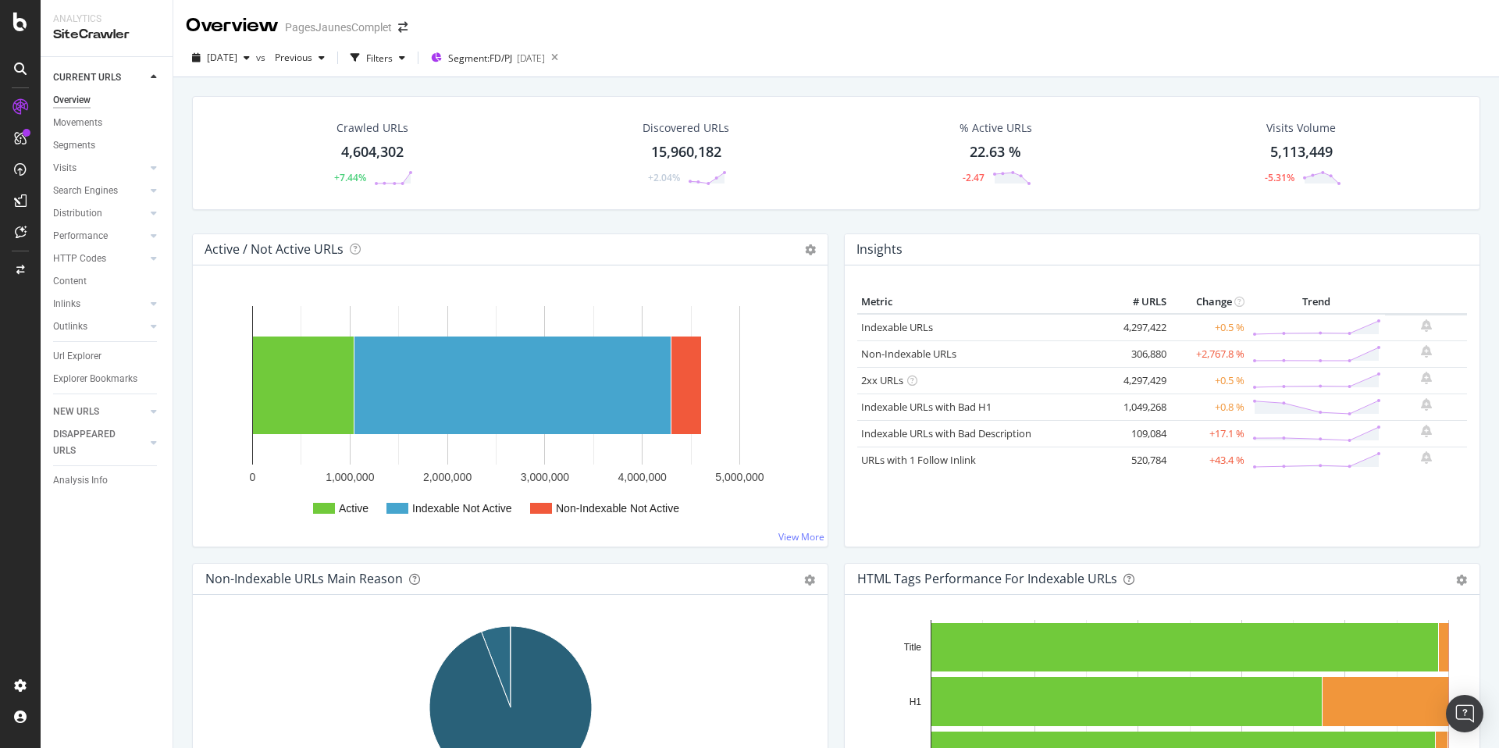
click at [1331, 527] on div "Metric # URLS Change Trend Indexable URLs 4,297,422 +0.5 % Non-Indexable URLs 3…" at bounding box center [1162, 412] width 610 height 244
click at [512, 59] on span "Segment: FD/PJ" at bounding box center [480, 58] width 64 height 13
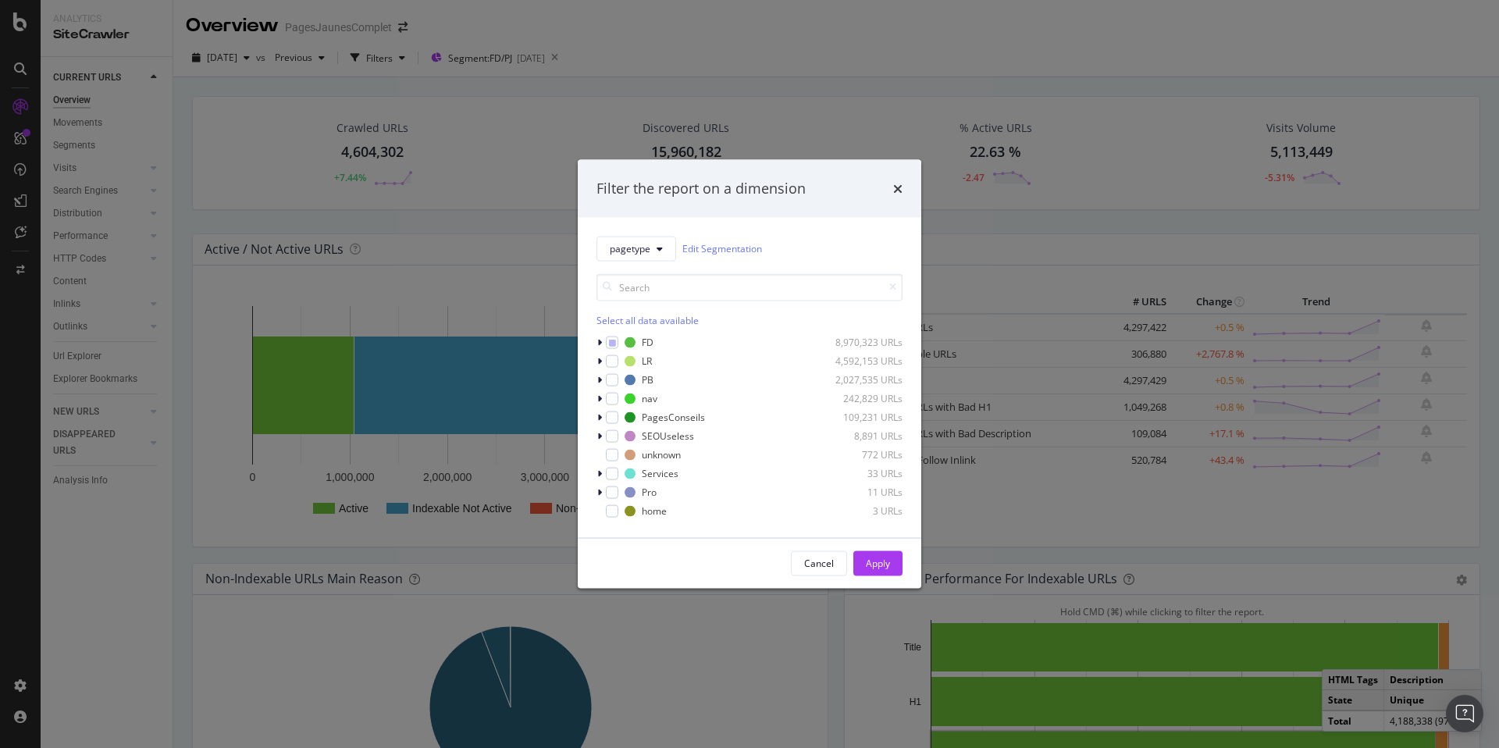
click at [425, 77] on div "Filter the report on a dimension pagetype Edit Segmentation Select all data ava…" at bounding box center [749, 374] width 1499 height 748
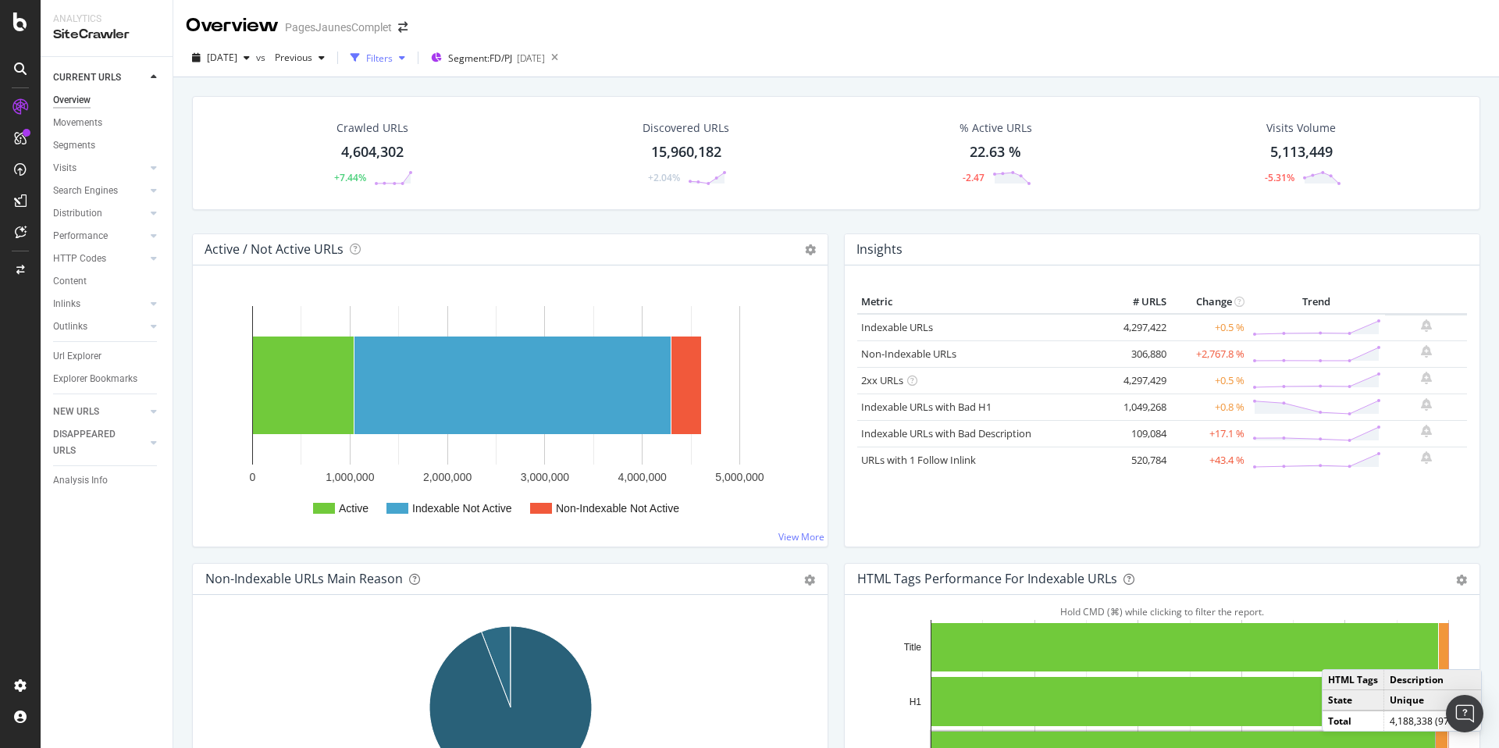
click at [411, 66] on div "Filters" at bounding box center [377, 57] width 67 height 23
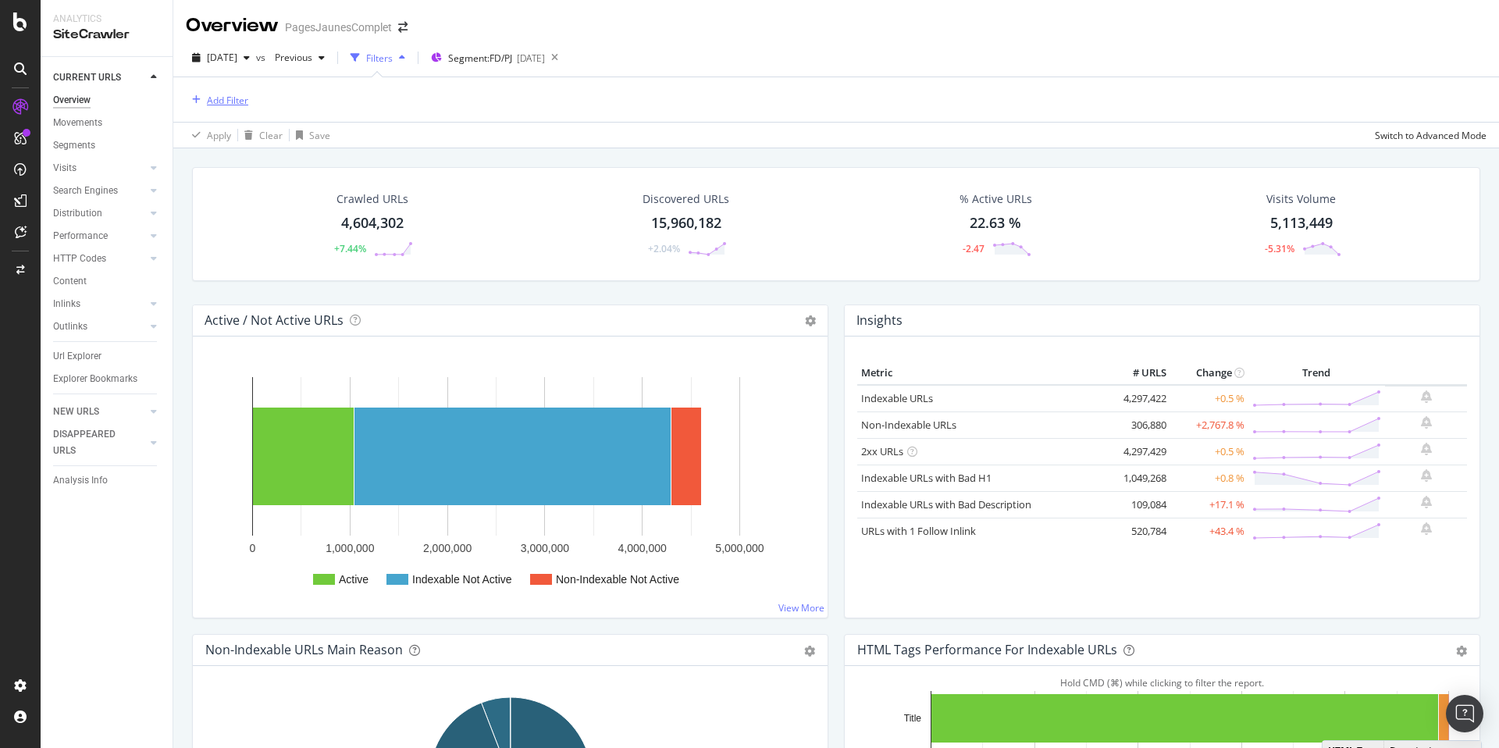
click at [219, 100] on div "Add Filter" at bounding box center [227, 100] width 41 height 13
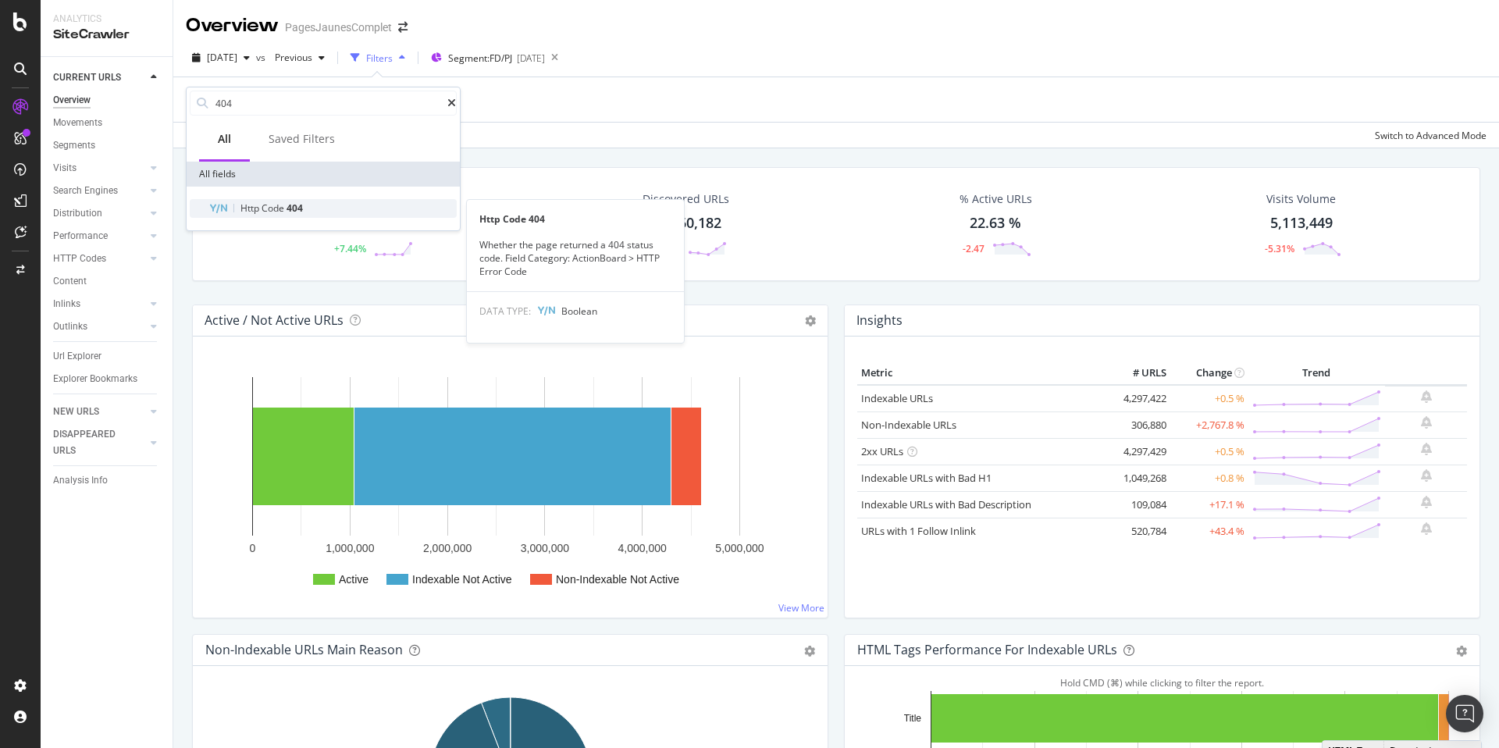
type input "404"
click at [292, 215] on div "Http Code 404" at bounding box center [332, 208] width 248 height 19
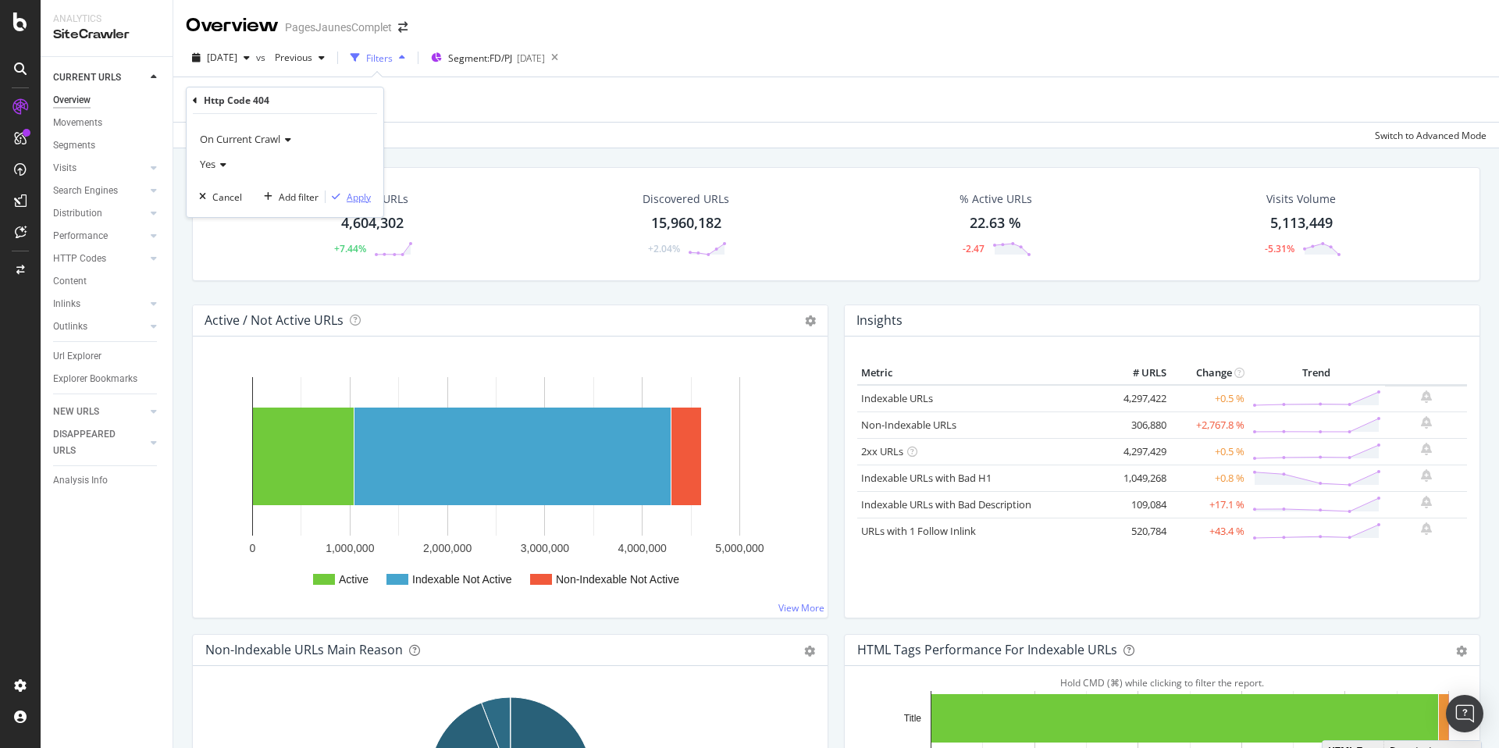
click at [362, 190] on div "Apply" at bounding box center [359, 196] width 24 height 13
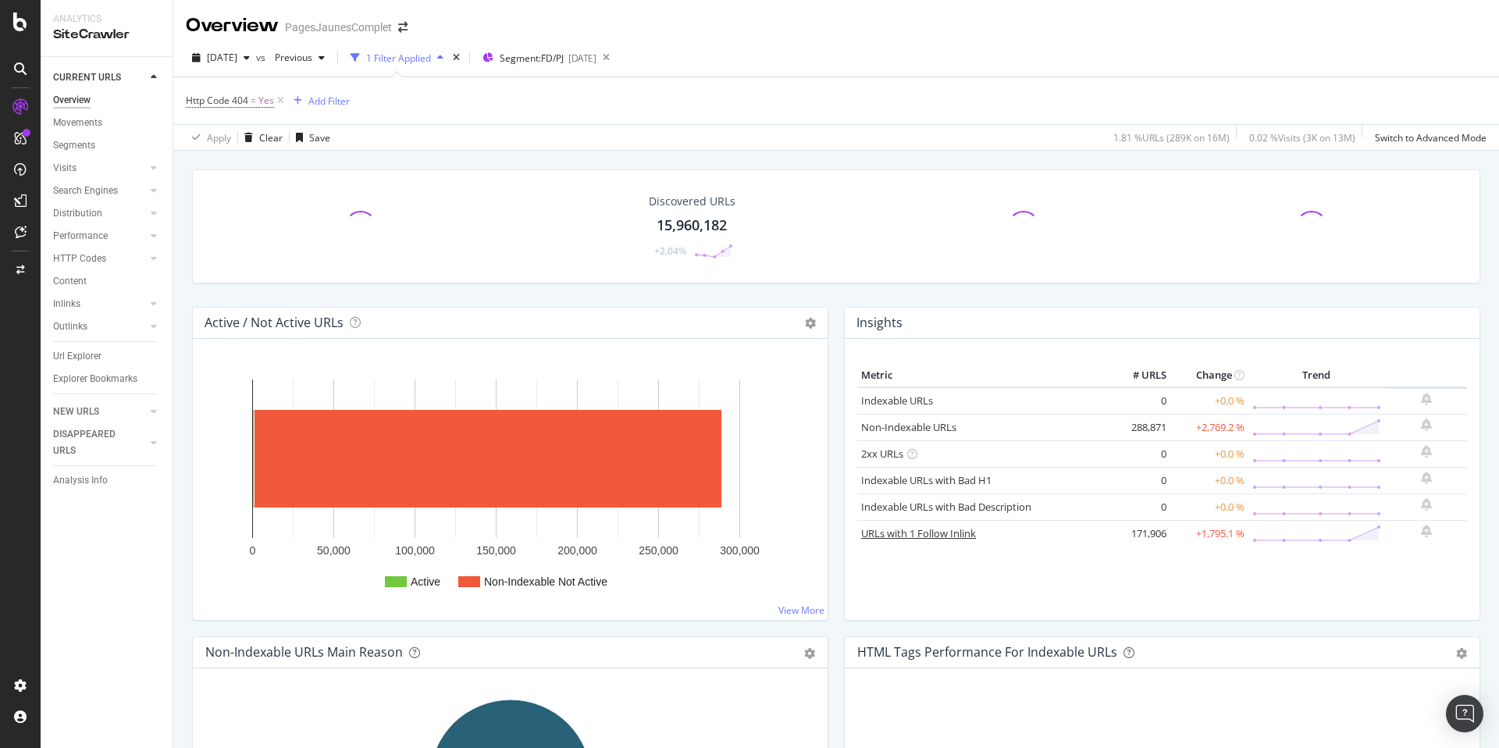
click at [912, 536] on link "URLs with 1 Follow Inlink" at bounding box center [918, 533] width 115 height 14
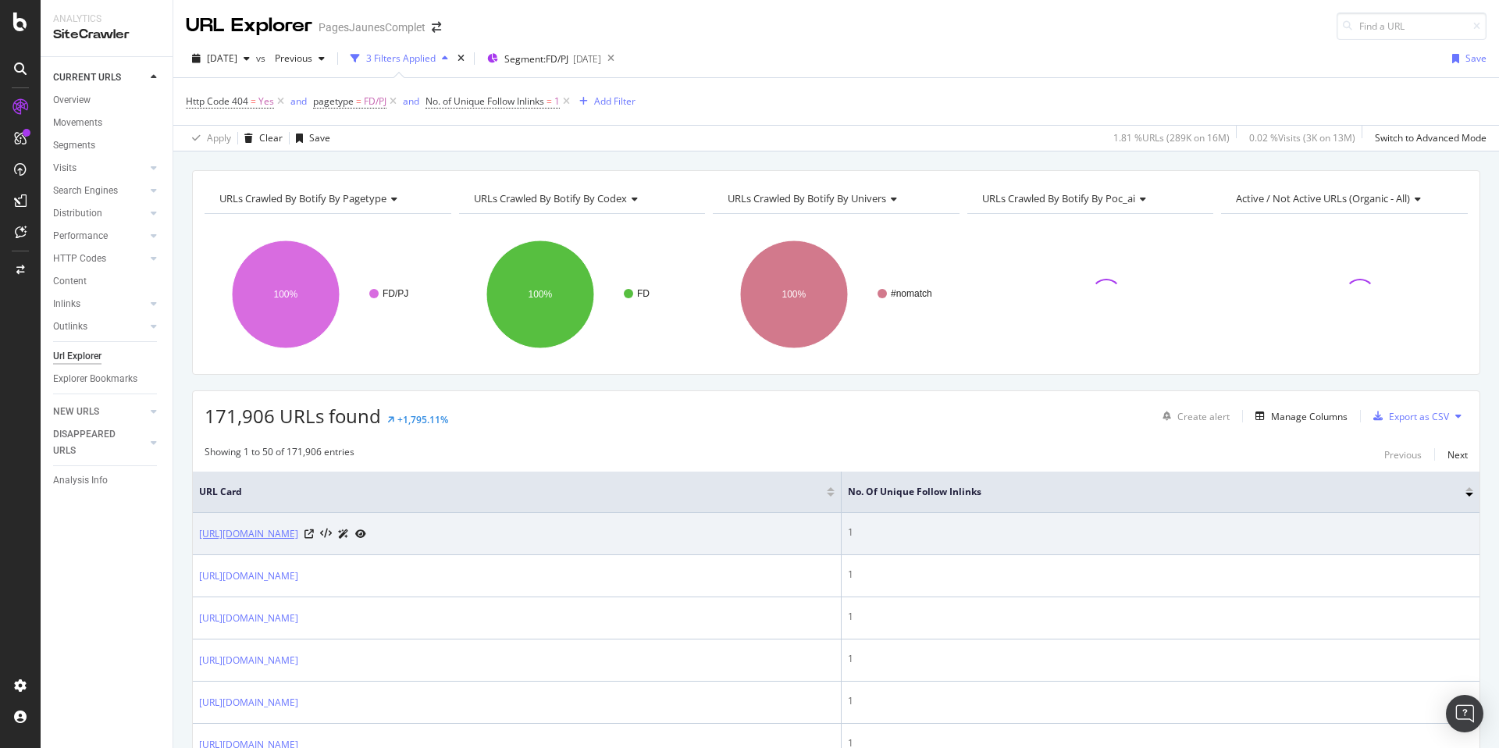
click at [298, 536] on link "https://www.pagesjaunes.fr/pros/50205202" at bounding box center [248, 534] width 99 height 16
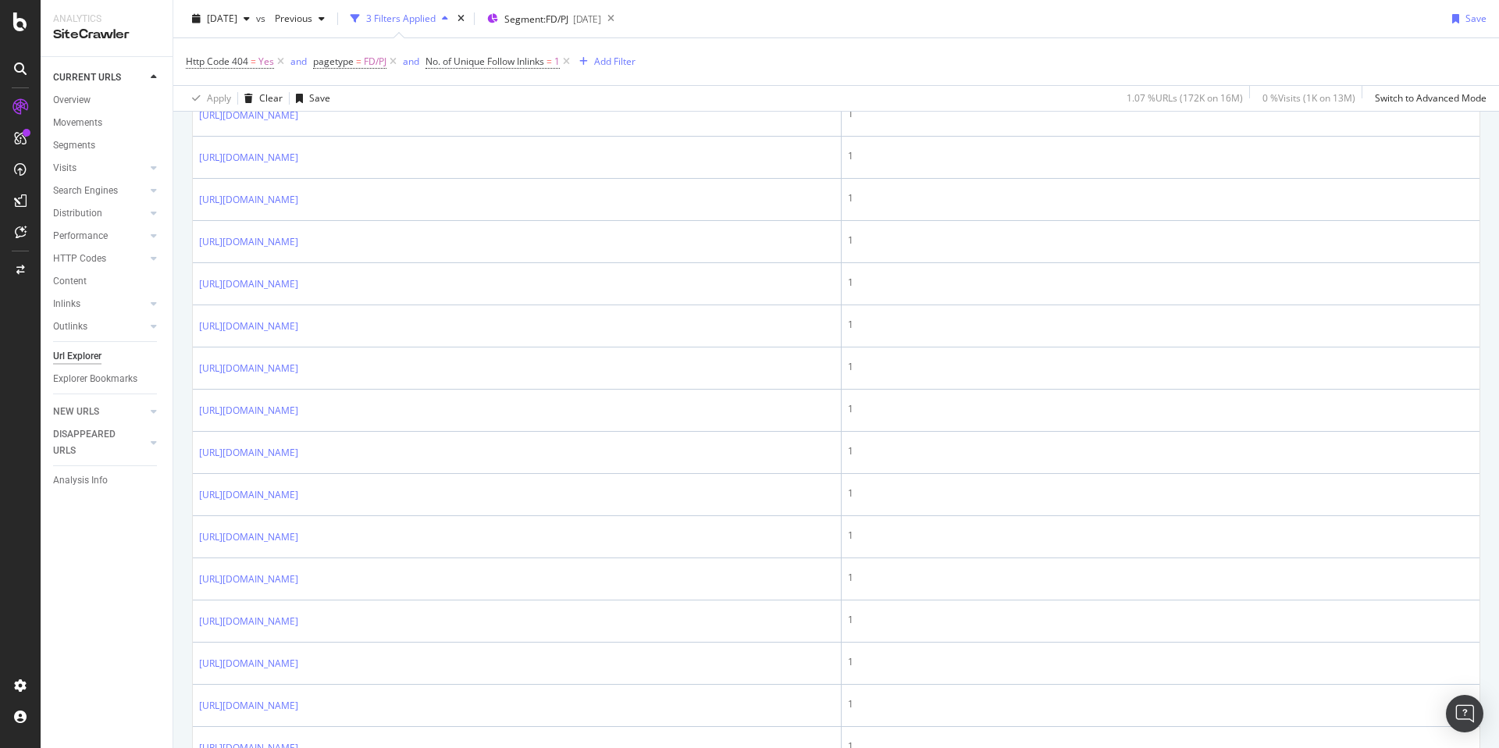
scroll to position [1963, 0]
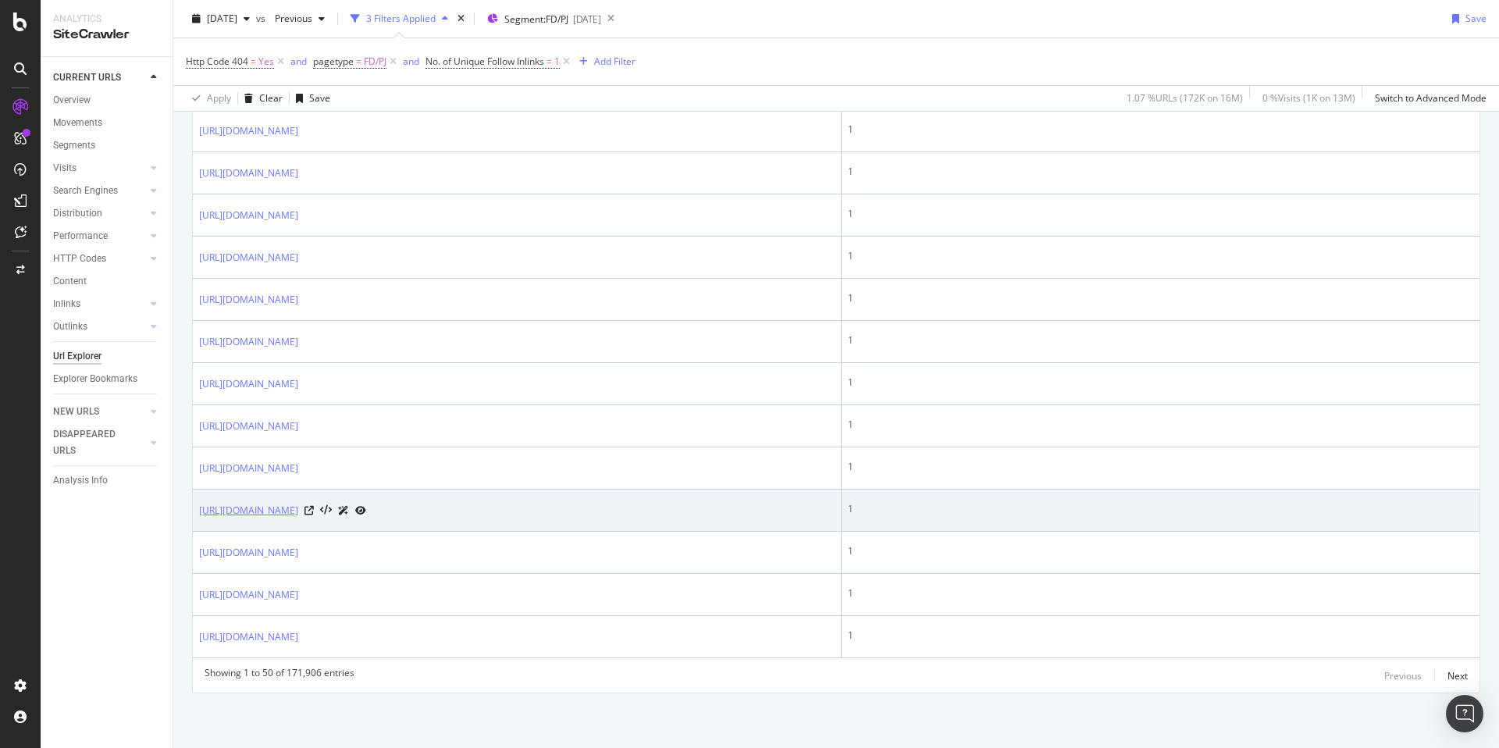
click at [298, 507] on link "https://www.pagesjaunes.fr/pros/50424991" at bounding box center [248, 511] width 99 height 16
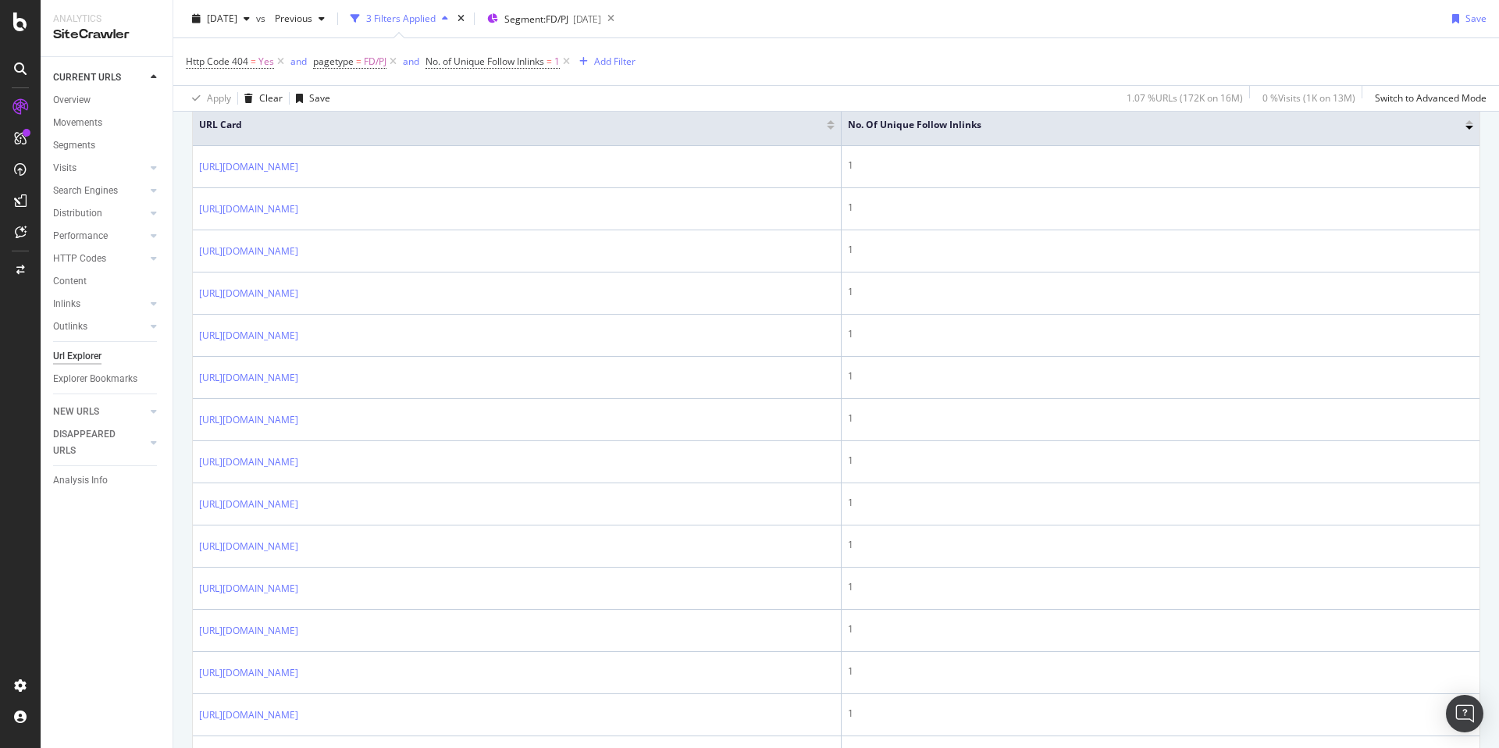
scroll to position [0, 0]
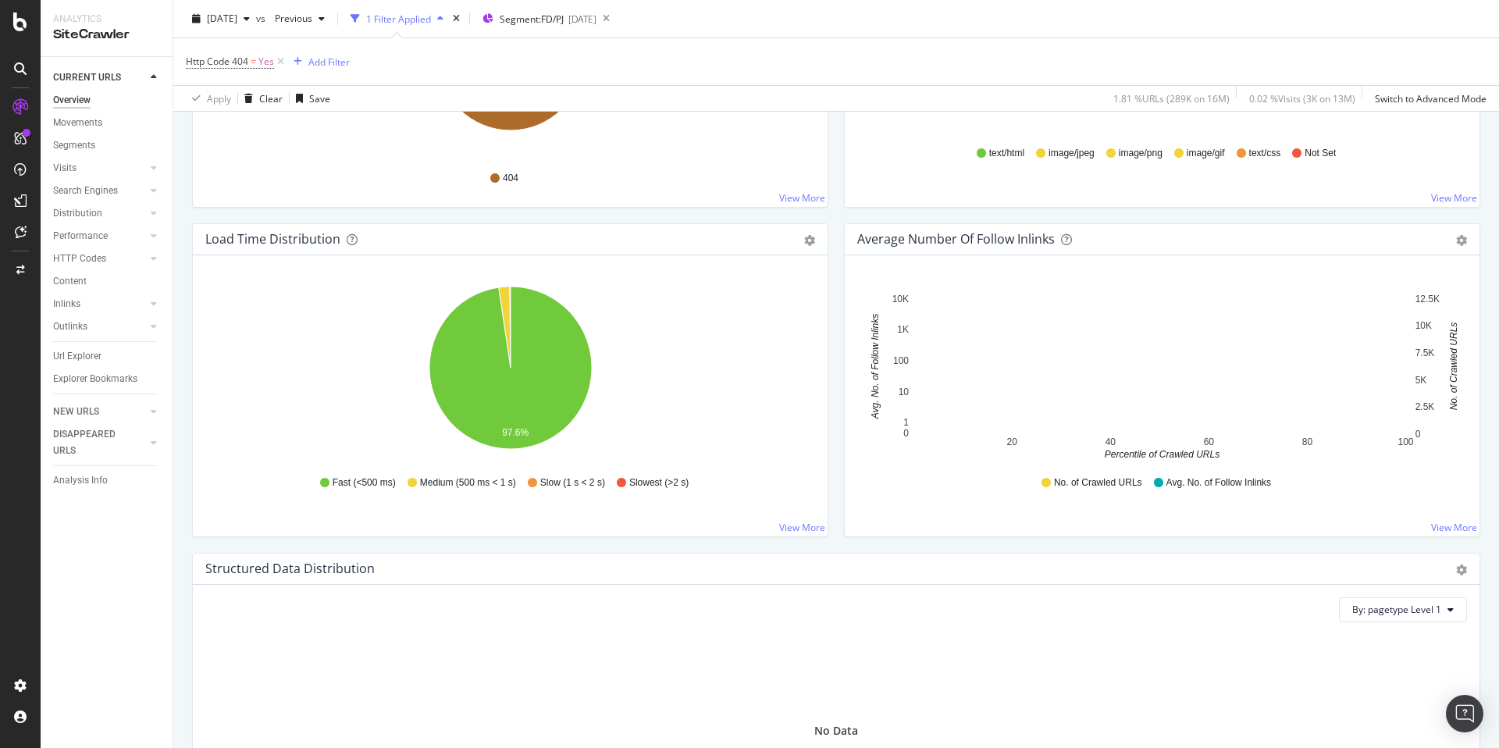
scroll to position [1590, 0]
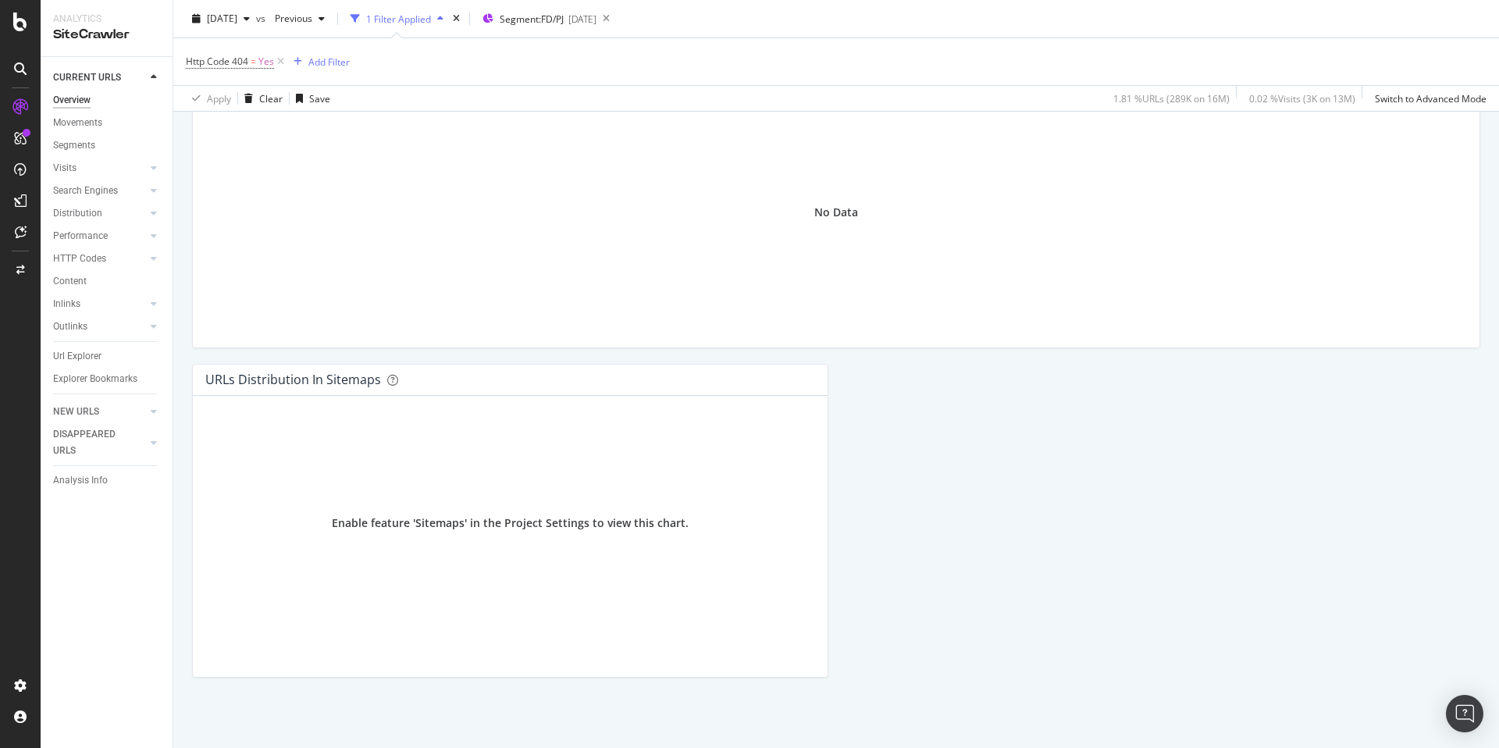
drag, startPoint x: 1207, startPoint y: 354, endPoint x: 1189, endPoint y: 314, distance: 43.7
click at [1205, 352] on div "Structured Data Distribution Pie Chart (by Percentage) Table Export as CSV By: …" at bounding box center [836, 198] width 1304 height 329
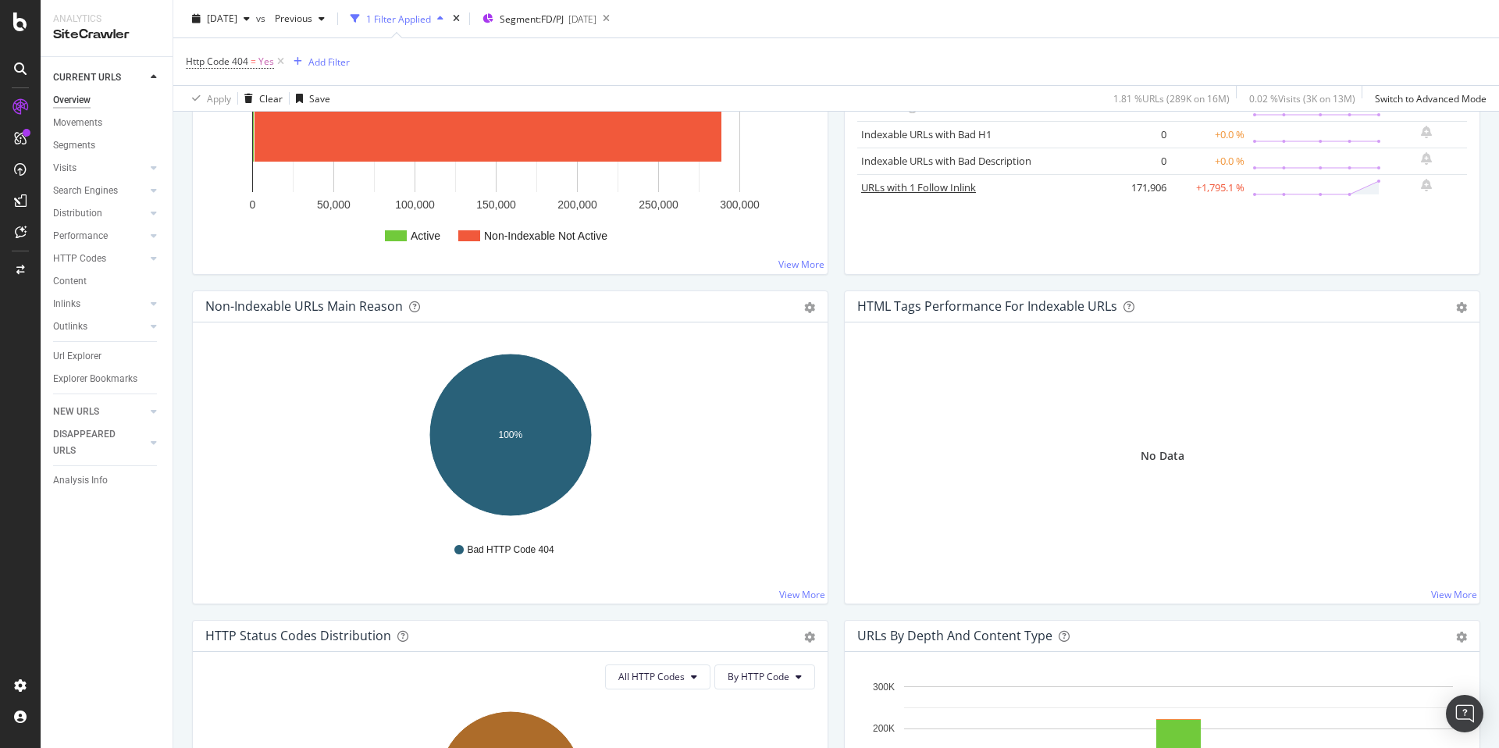
scroll to position [114, 0]
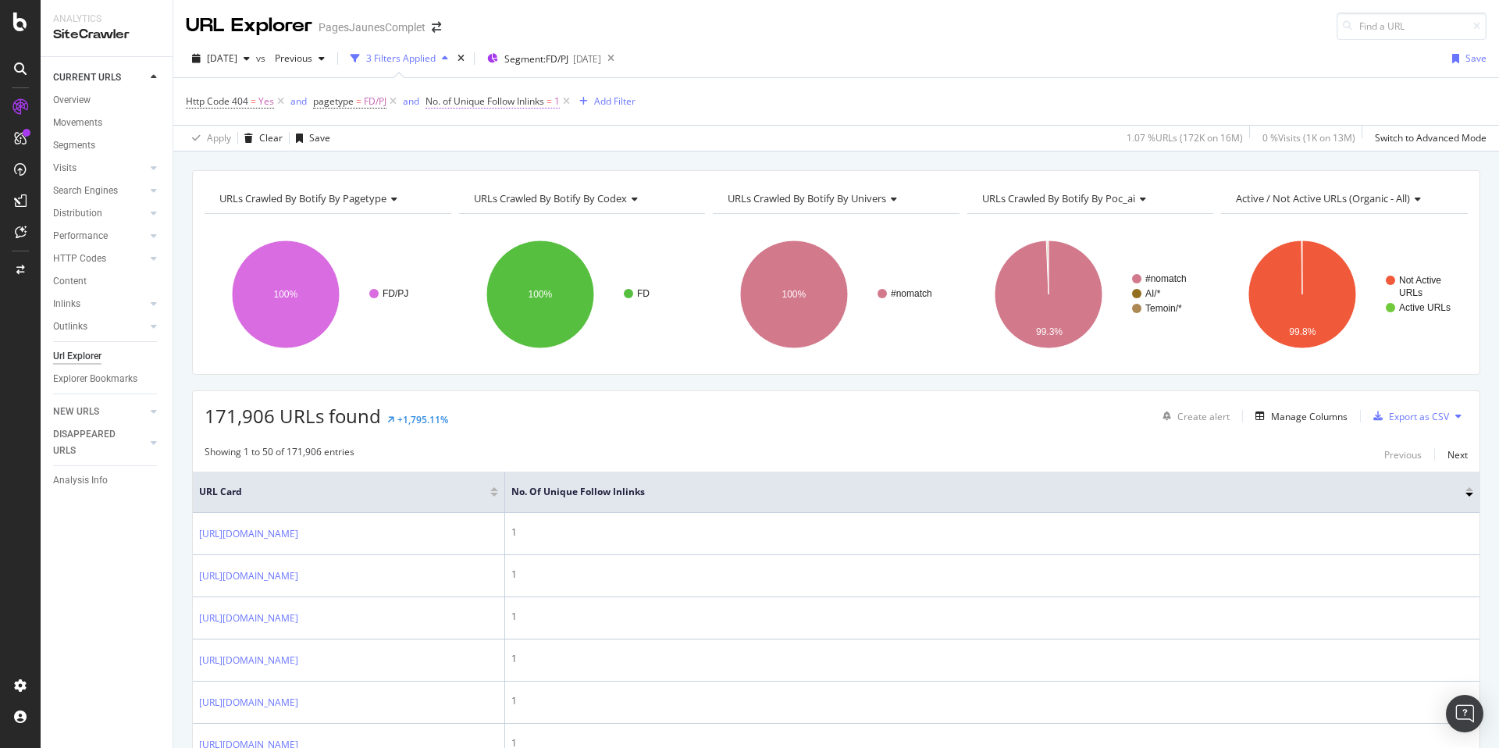
click at [479, 99] on span "No. of Unique Follow Inlinks" at bounding box center [484, 100] width 119 height 13
click at [466, 217] on input "1" at bounding box center [526, 216] width 172 height 25
click at [475, 252] on div "Cancel" at bounding box center [468, 249] width 30 height 13
click at [566, 101] on icon at bounding box center [566, 102] width 13 height 16
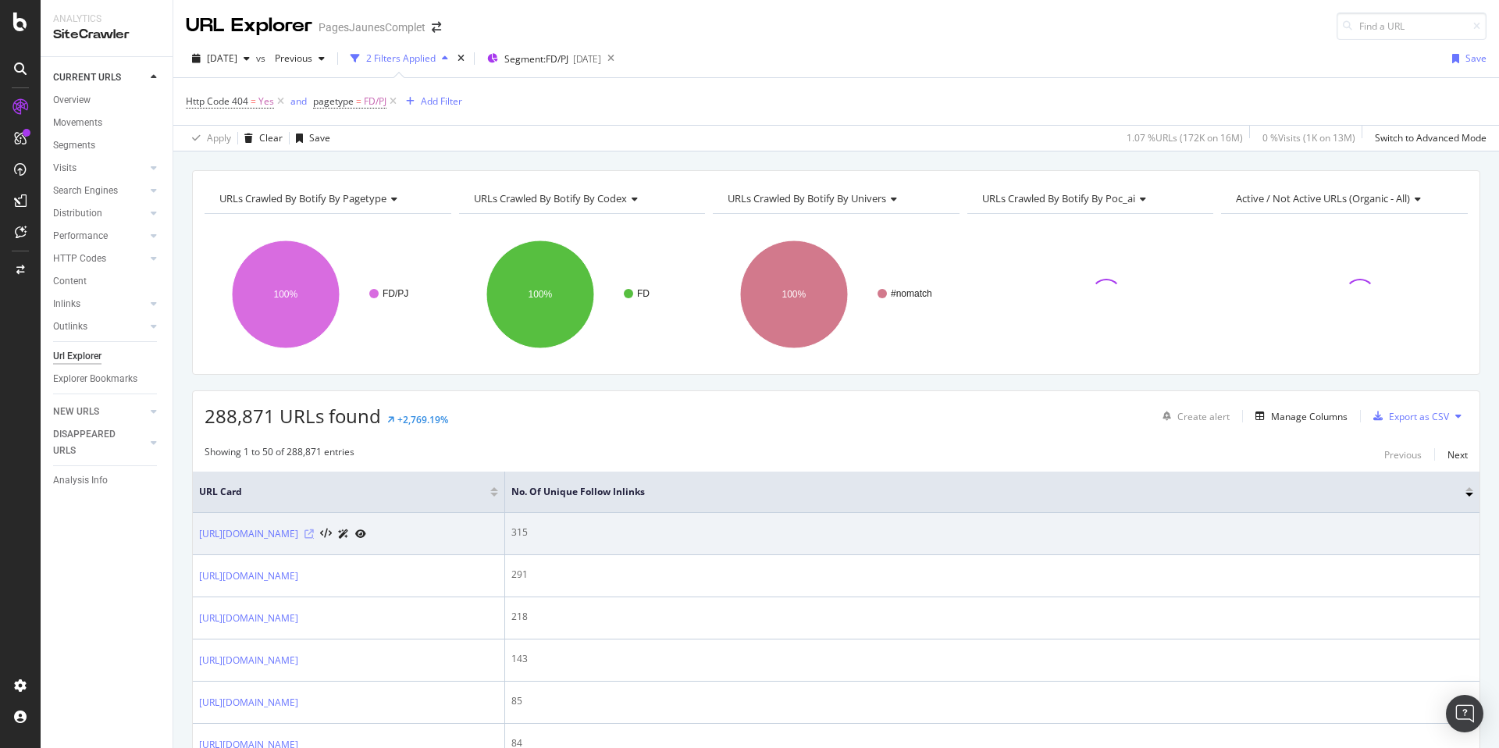
click at [314, 532] on icon at bounding box center [308, 533] width 9 height 9
click at [276, 534] on link "https://www.pagesjaunes.fr/pros/09313645" at bounding box center [248, 534] width 99 height 16
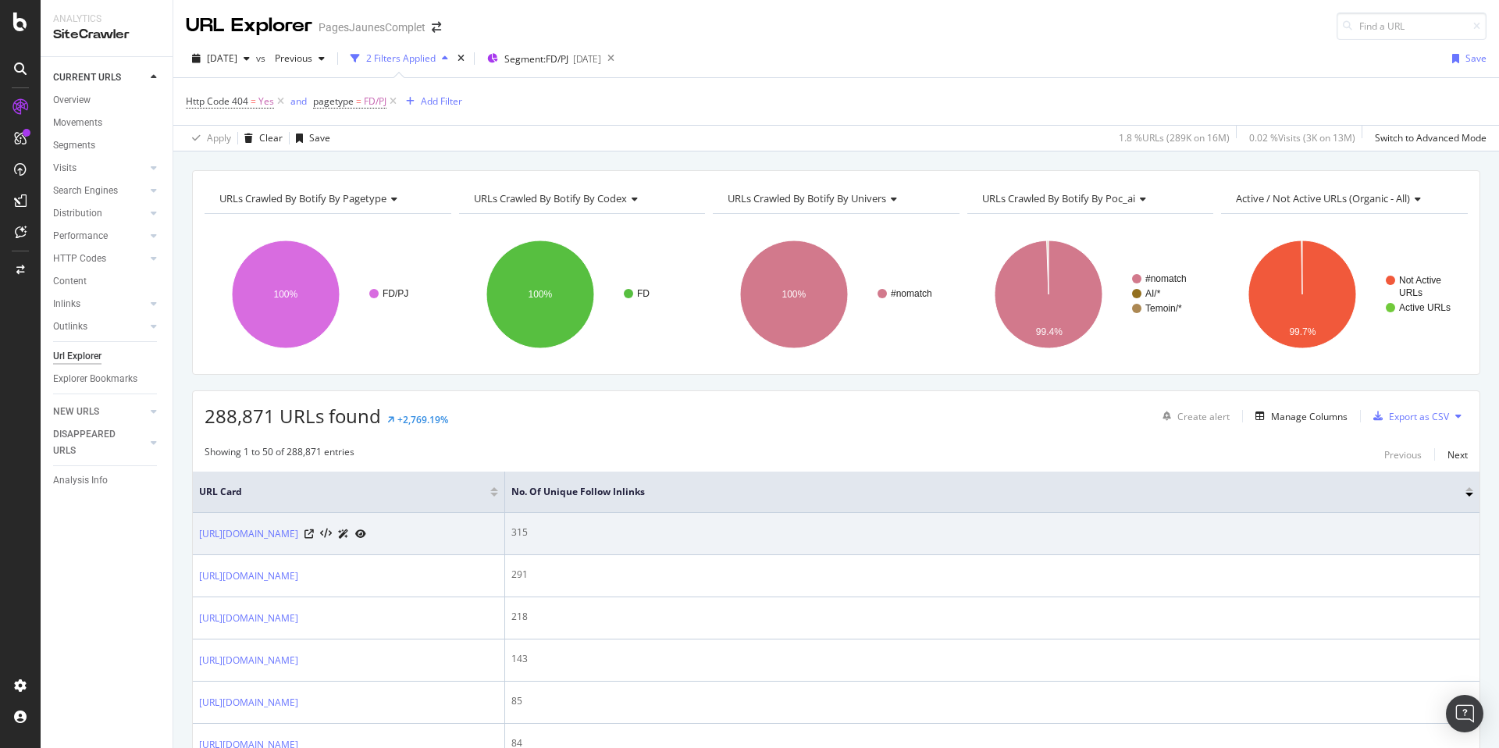
drag, startPoint x: 394, startPoint y: 543, endPoint x: 359, endPoint y: 554, distance: 37.0
click at [348, 538] on td "https://www.pagesjaunes.fr/pros/09313645" at bounding box center [349, 534] width 312 height 42
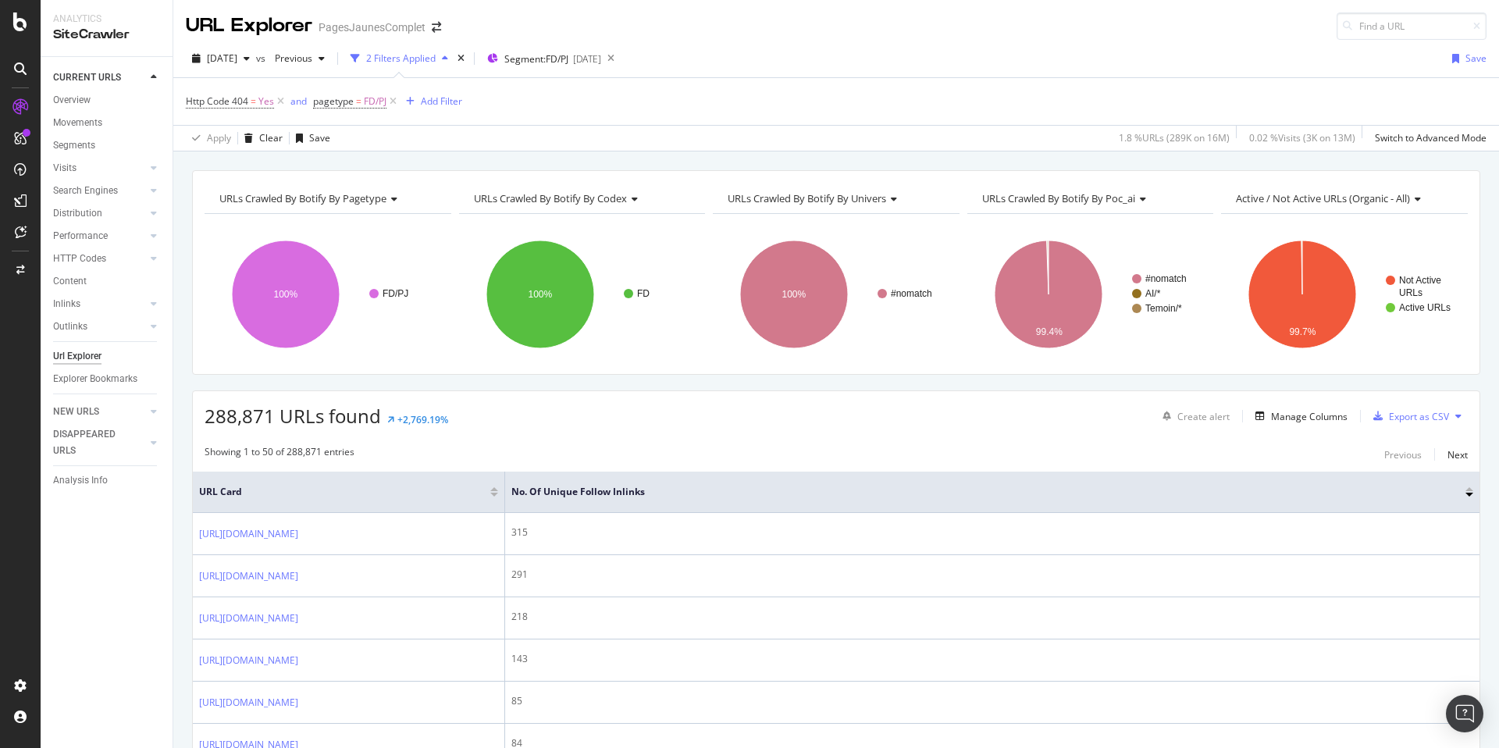
scroll to position [1, 0]
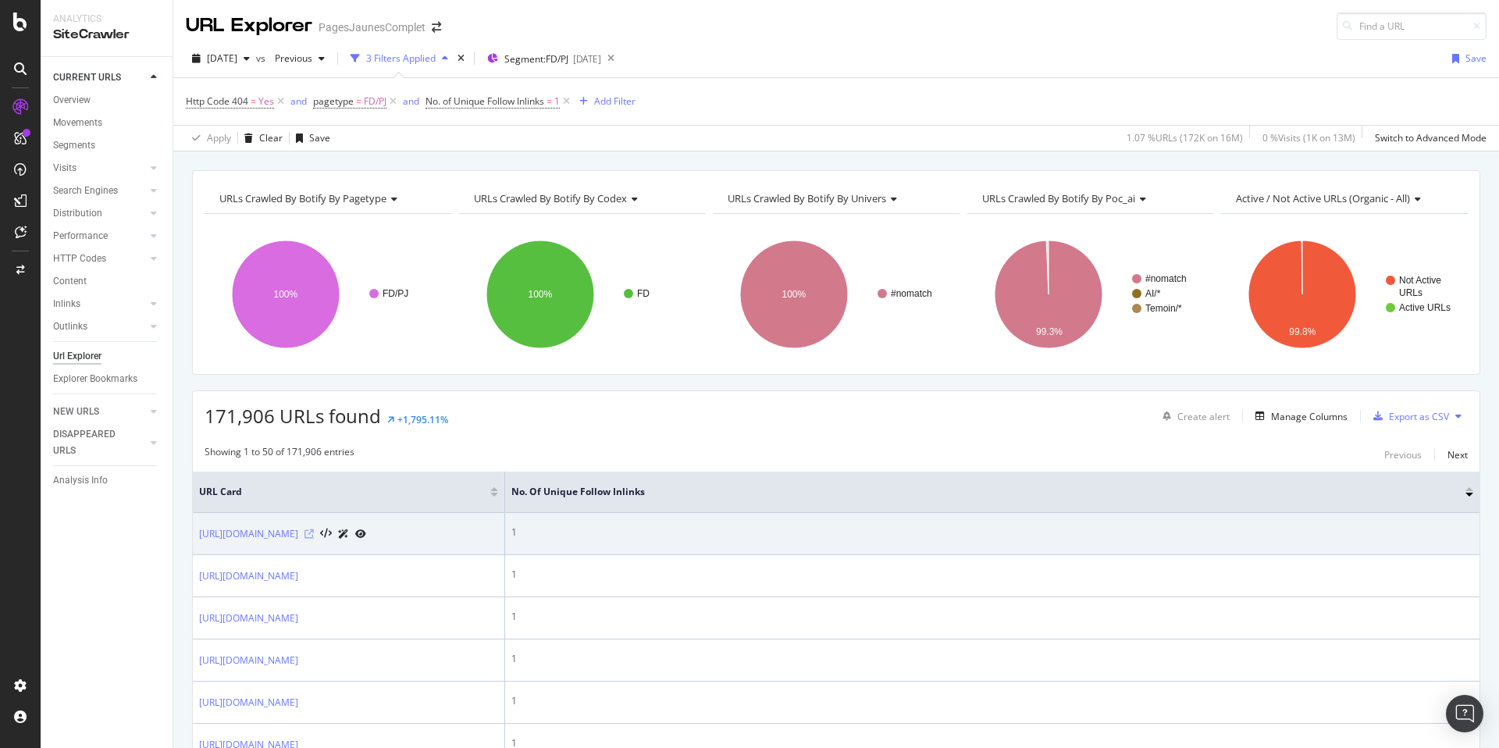
click at [314, 534] on icon at bounding box center [308, 533] width 9 height 9
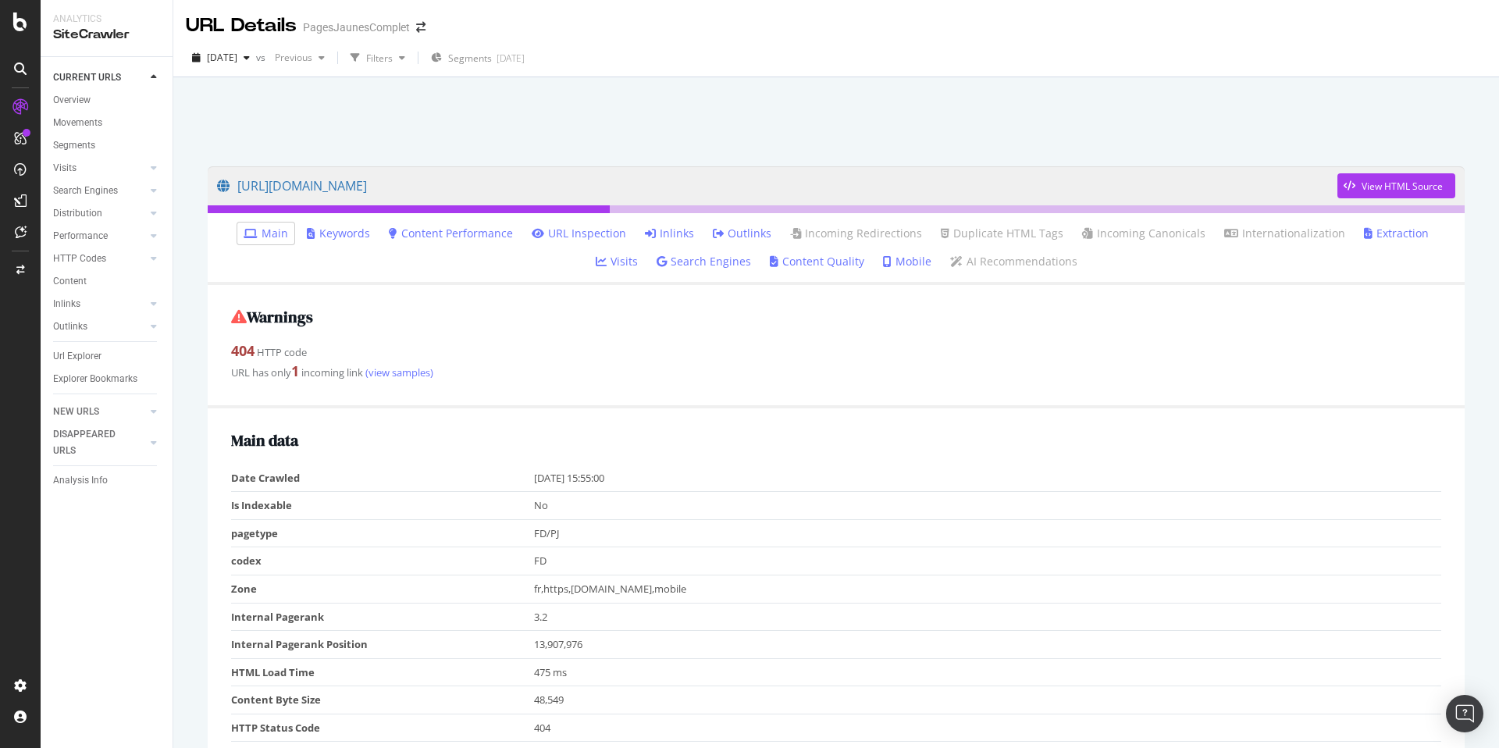
click at [667, 233] on link "Inlinks" at bounding box center [669, 234] width 49 height 16
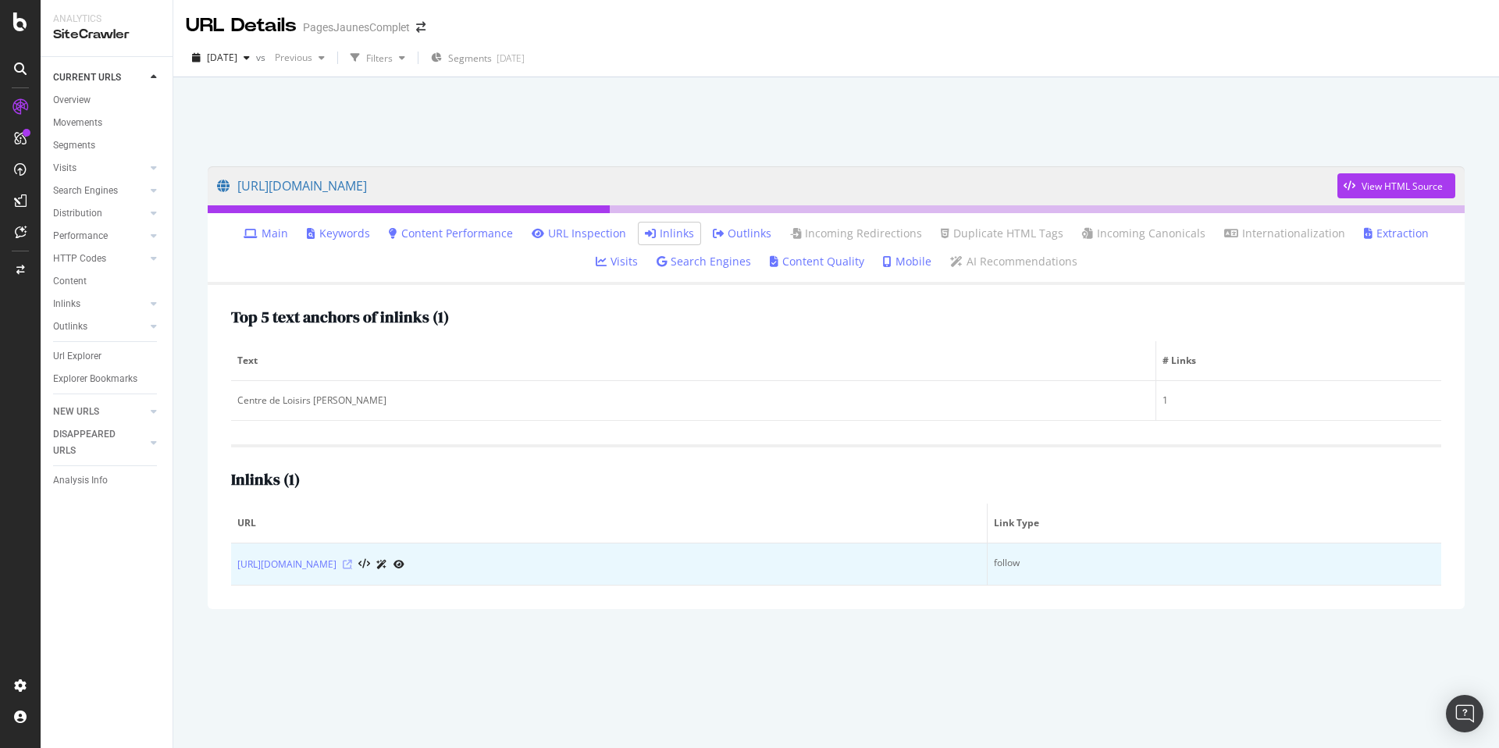
click at [352, 564] on icon at bounding box center [347, 564] width 9 height 9
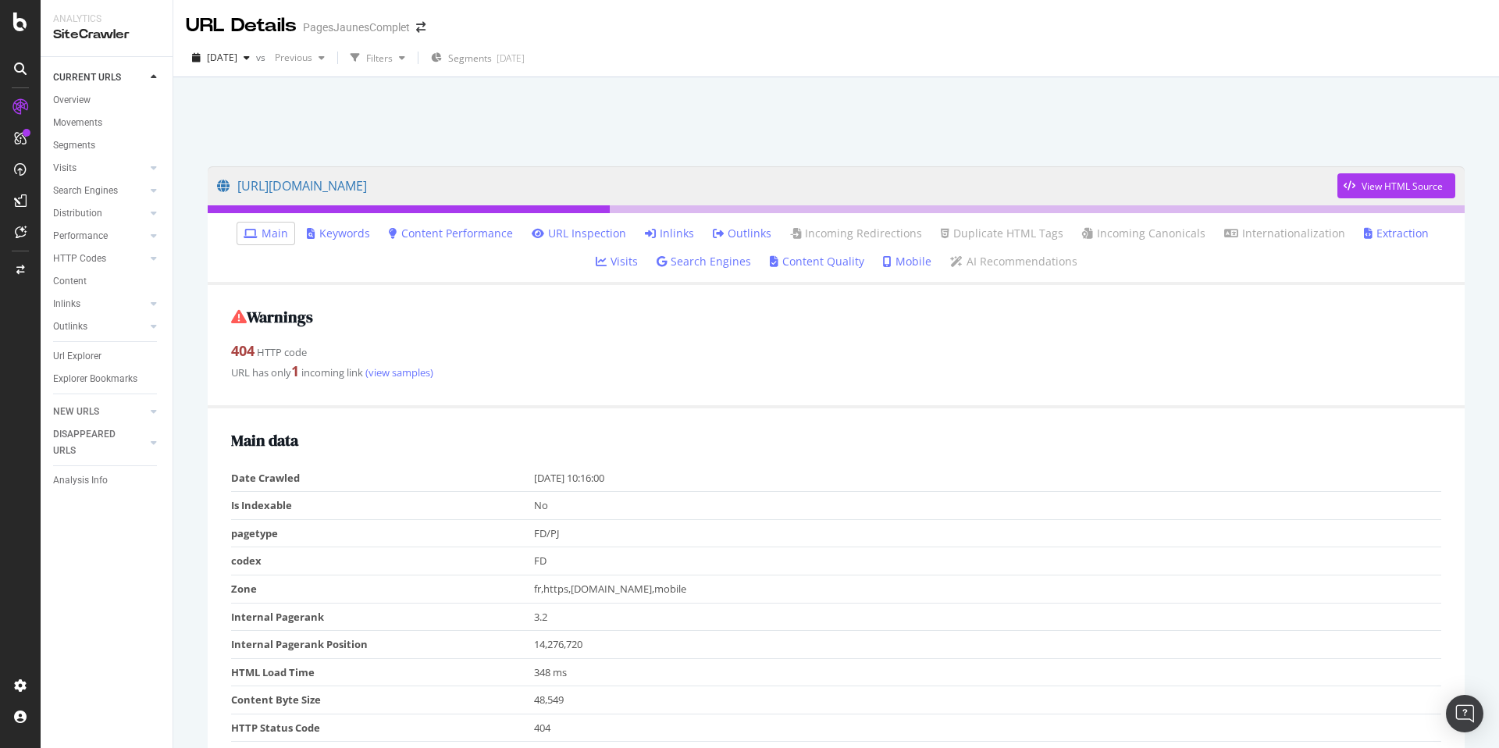
click at [645, 231] on icon at bounding box center [650, 233] width 11 height 11
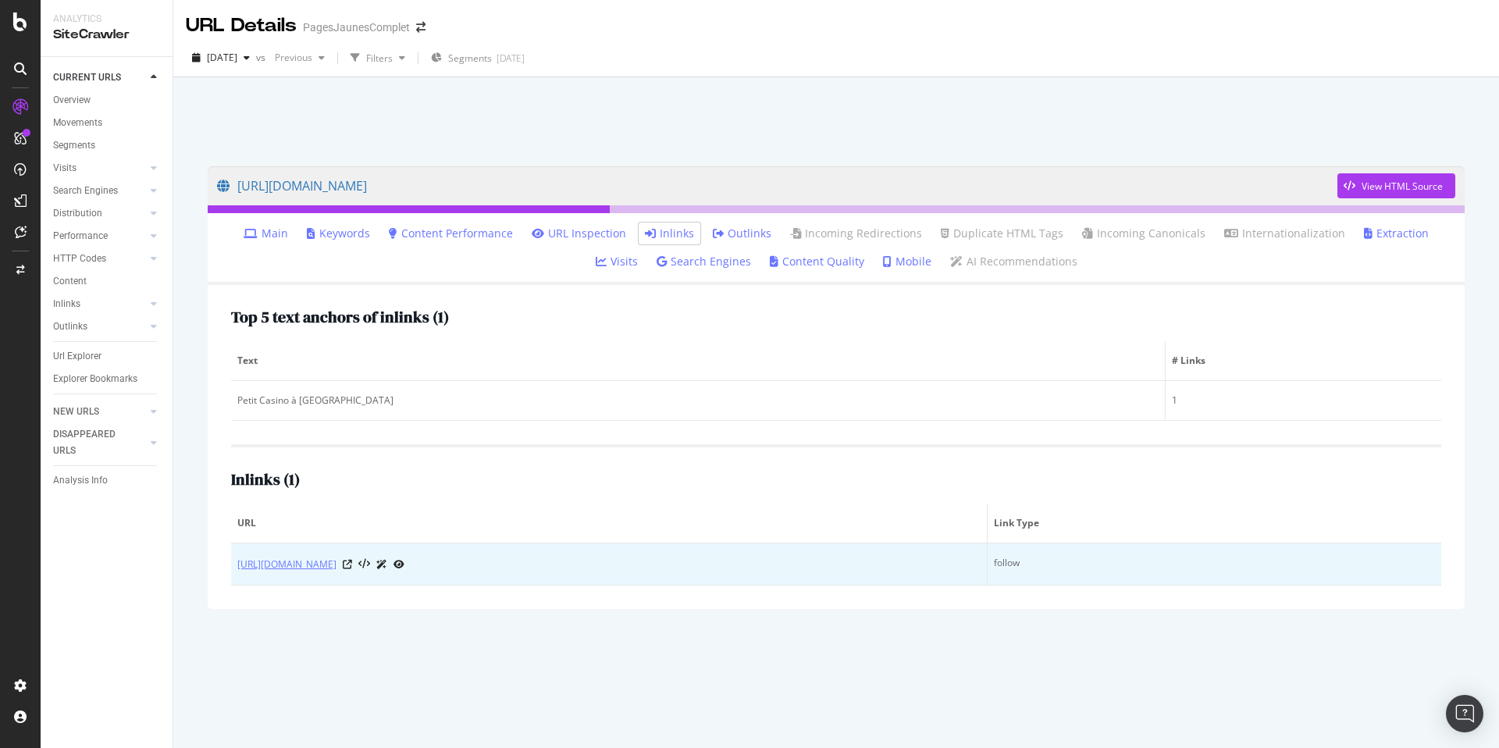
click at [336, 561] on link "https://www.pagesjaunes.fr/pros/09014097" at bounding box center [286, 565] width 99 height 16
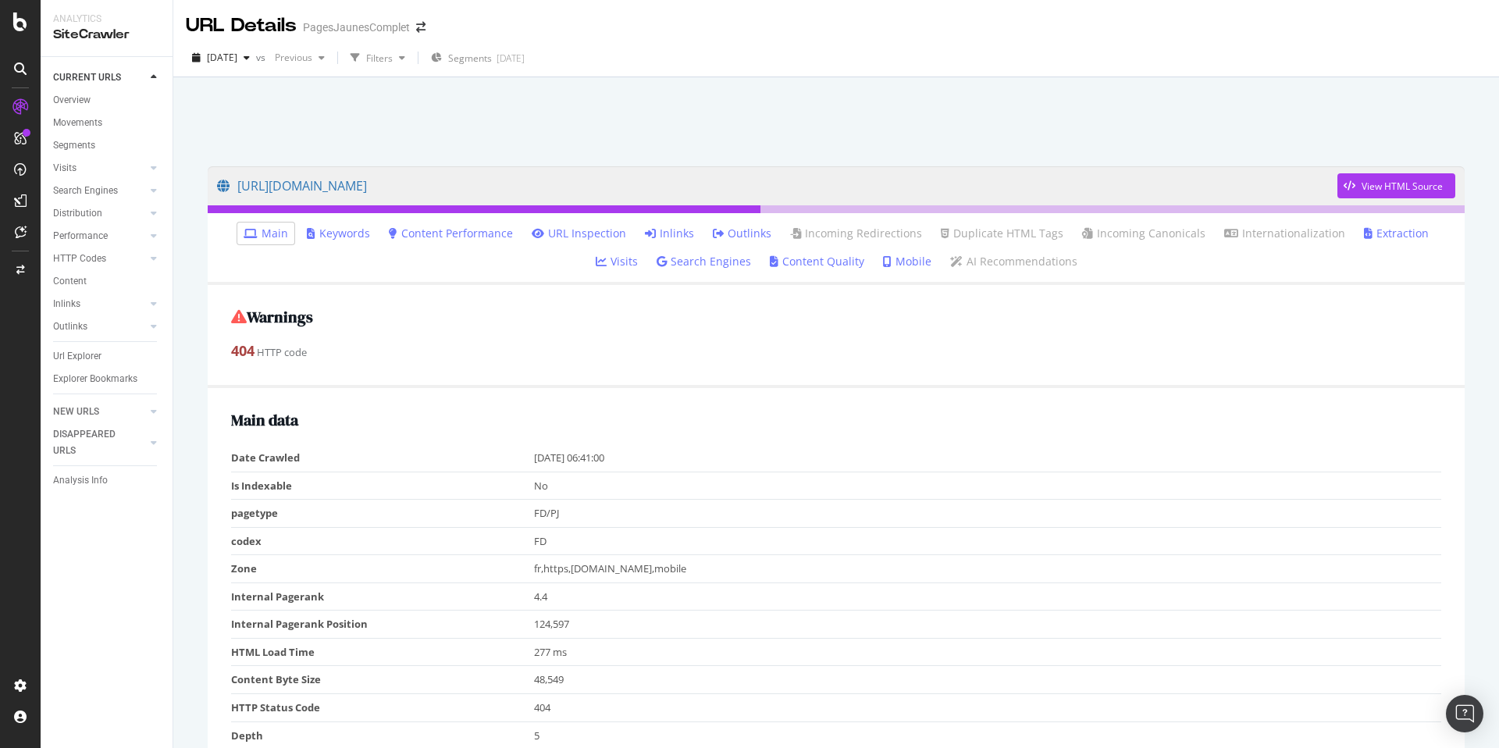
click at [645, 233] on link "Inlinks" at bounding box center [669, 234] width 49 height 16
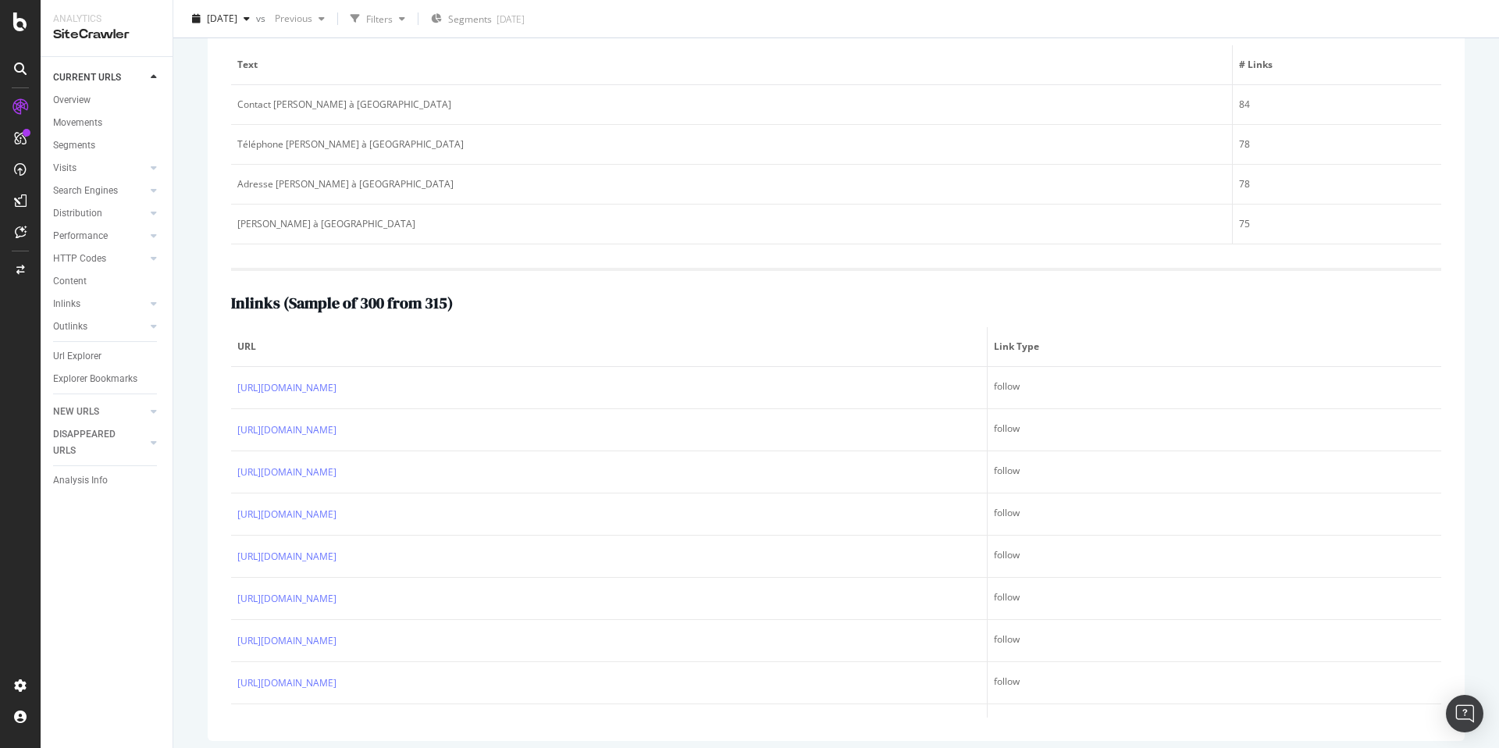
scroll to position [304, 0]
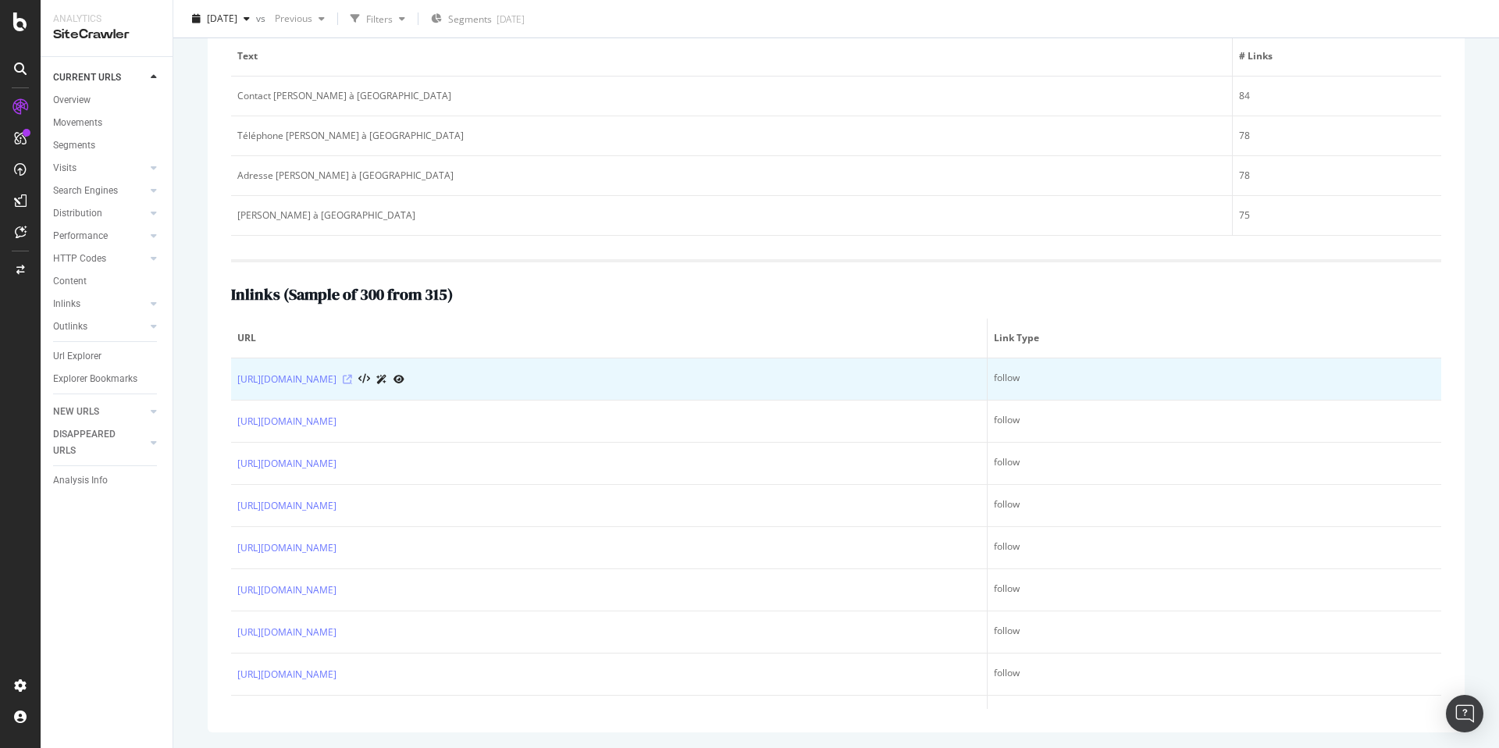
click at [352, 380] on icon at bounding box center [347, 379] width 9 height 9
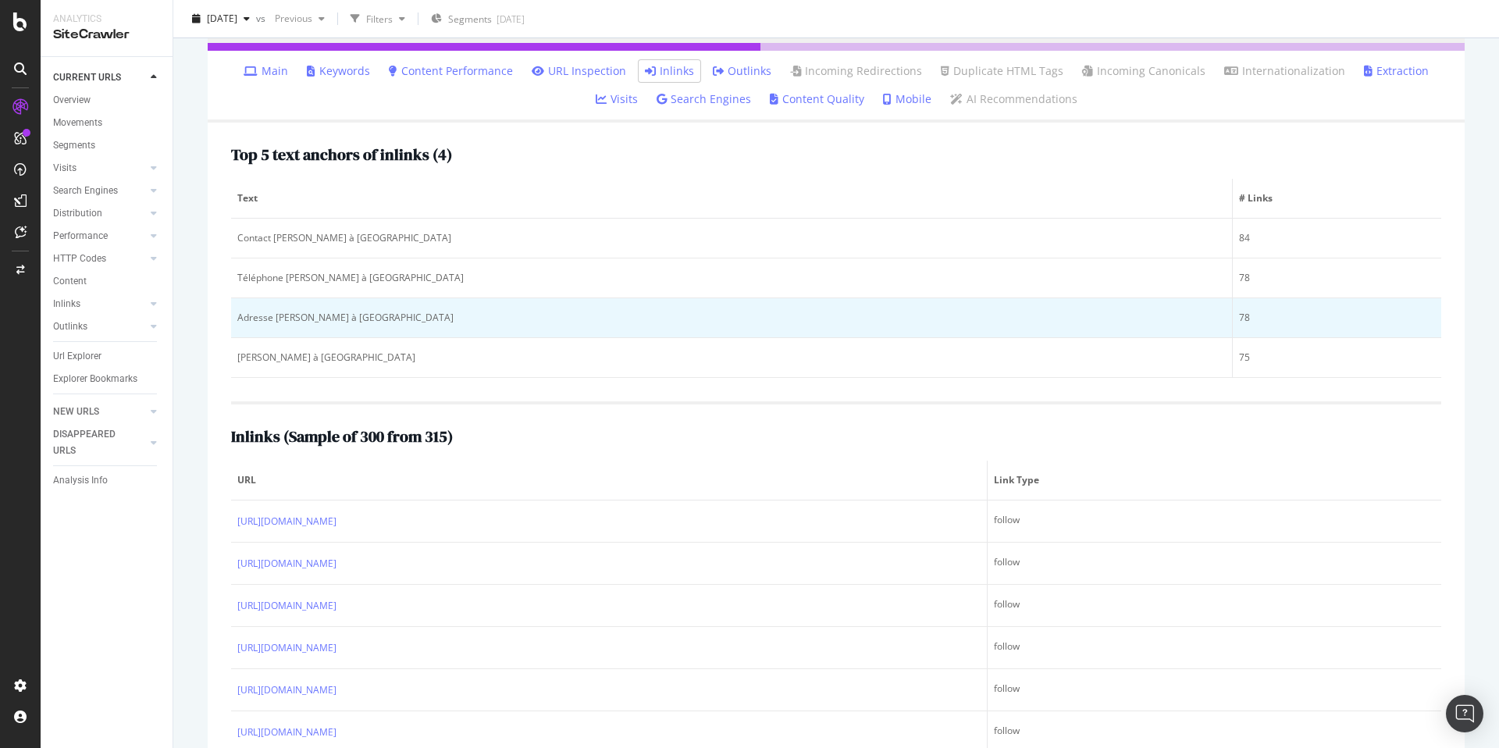
scroll to position [158, 0]
